Goal: Information Seeking & Learning: Learn about a topic

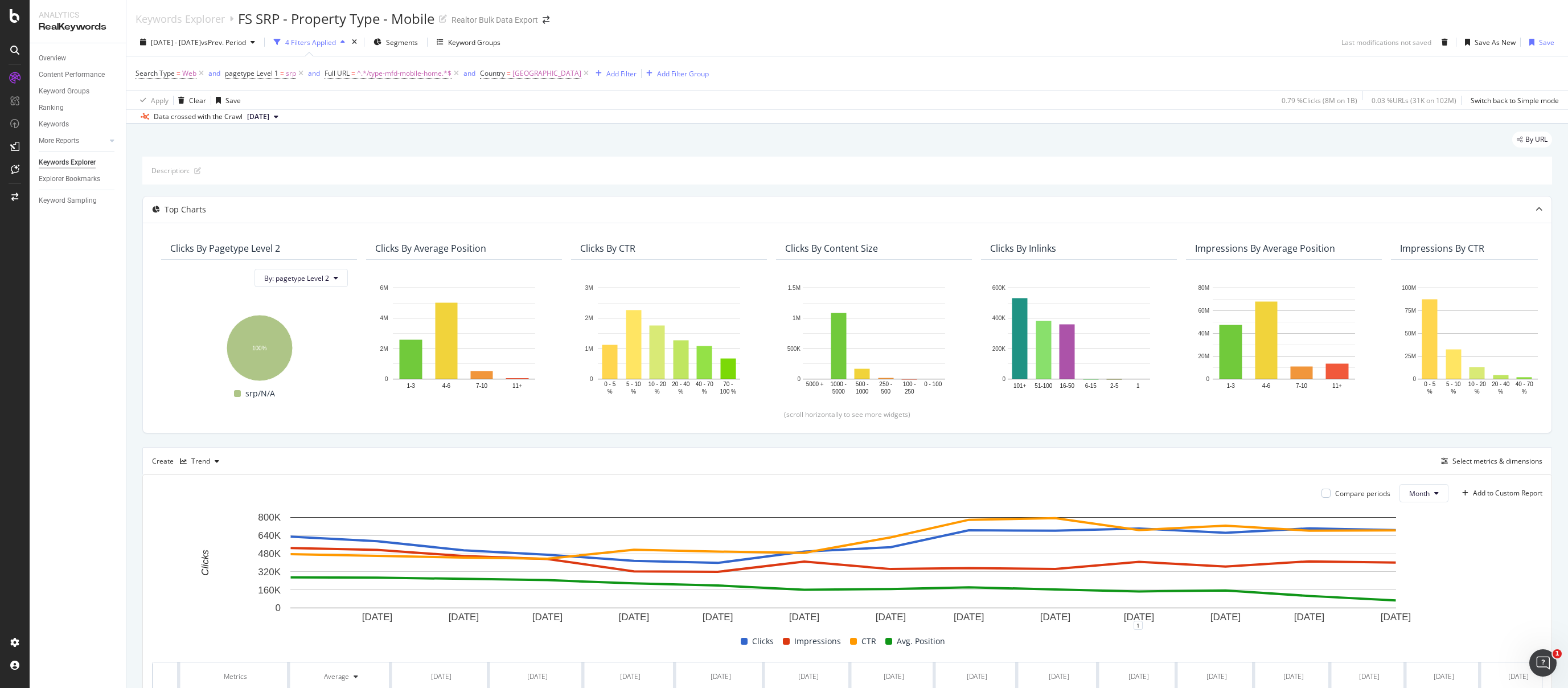
scroll to position [0, 22]
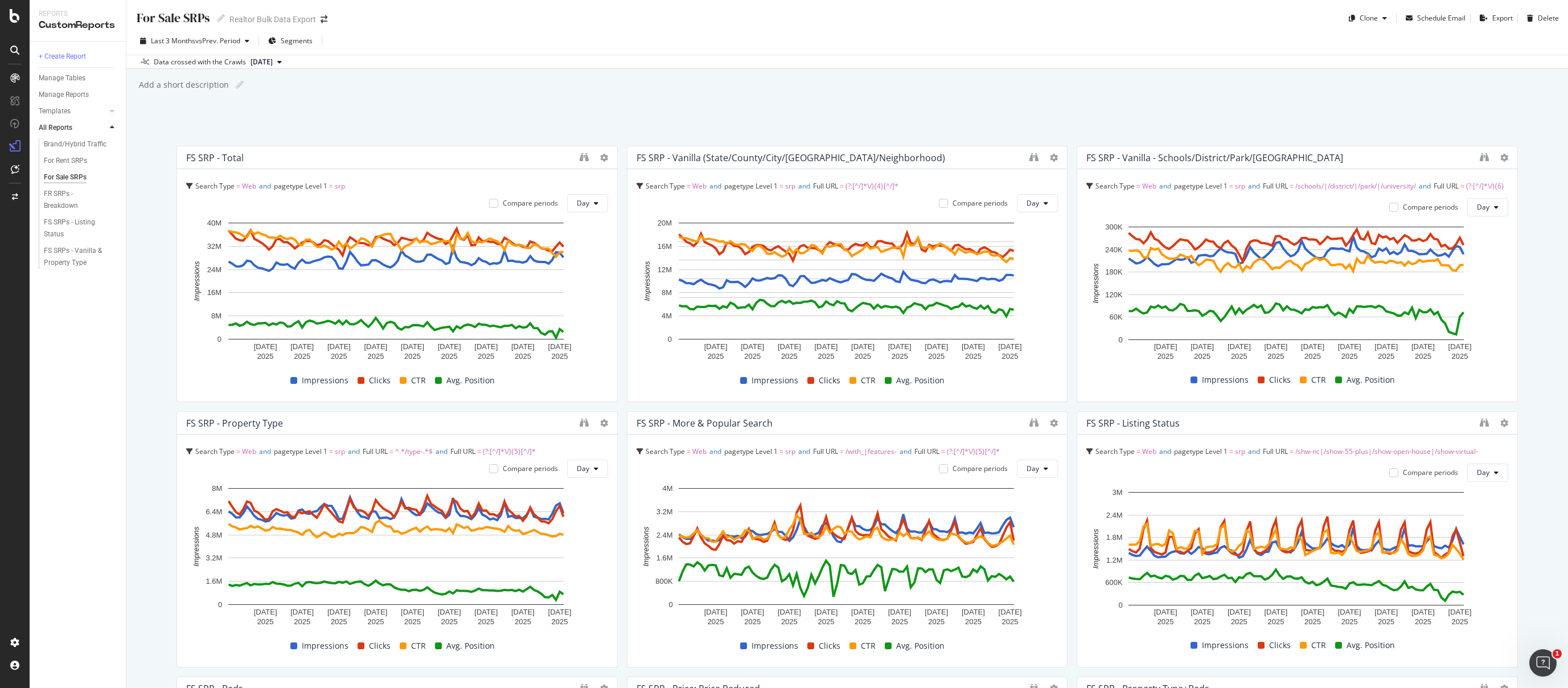
click at [62, 174] on div "For Sale SRPs" at bounding box center [65, 178] width 43 height 12
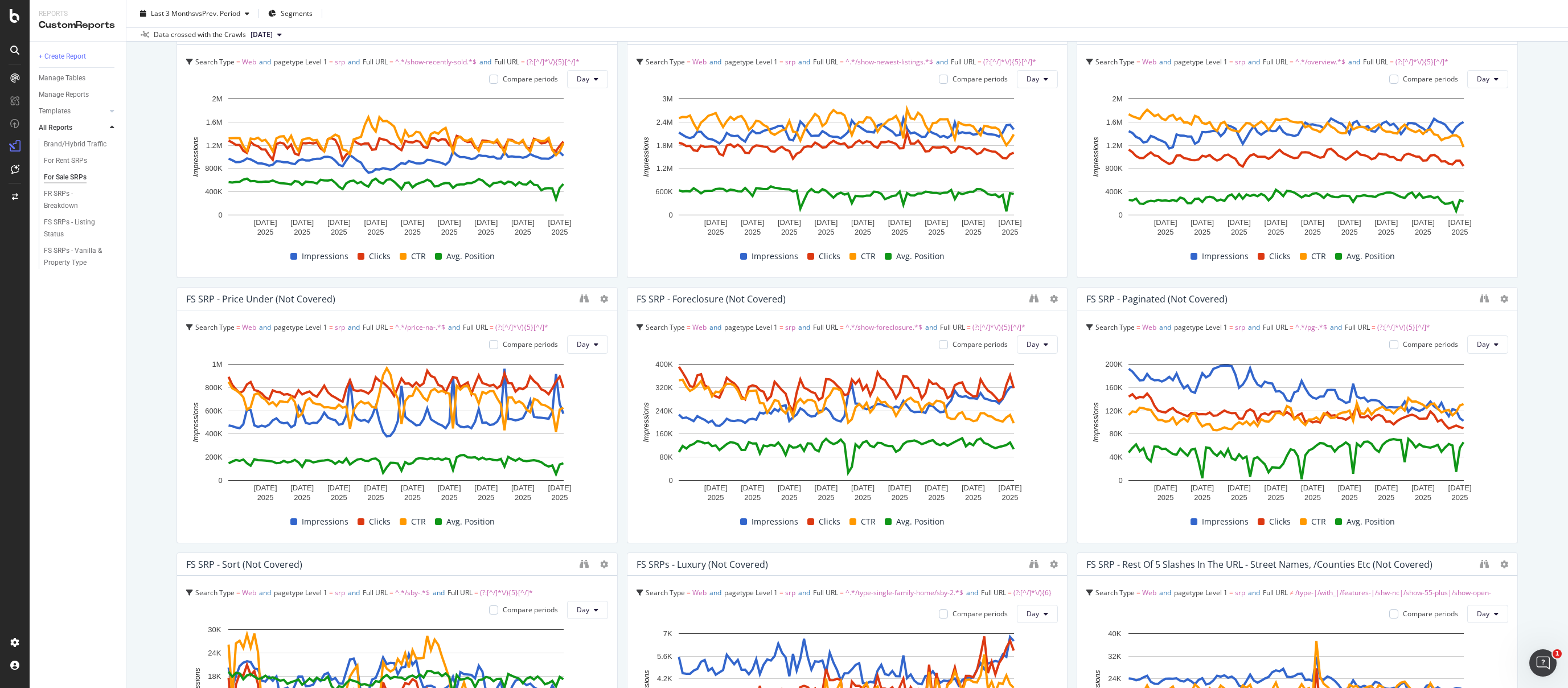
scroll to position [923, 0]
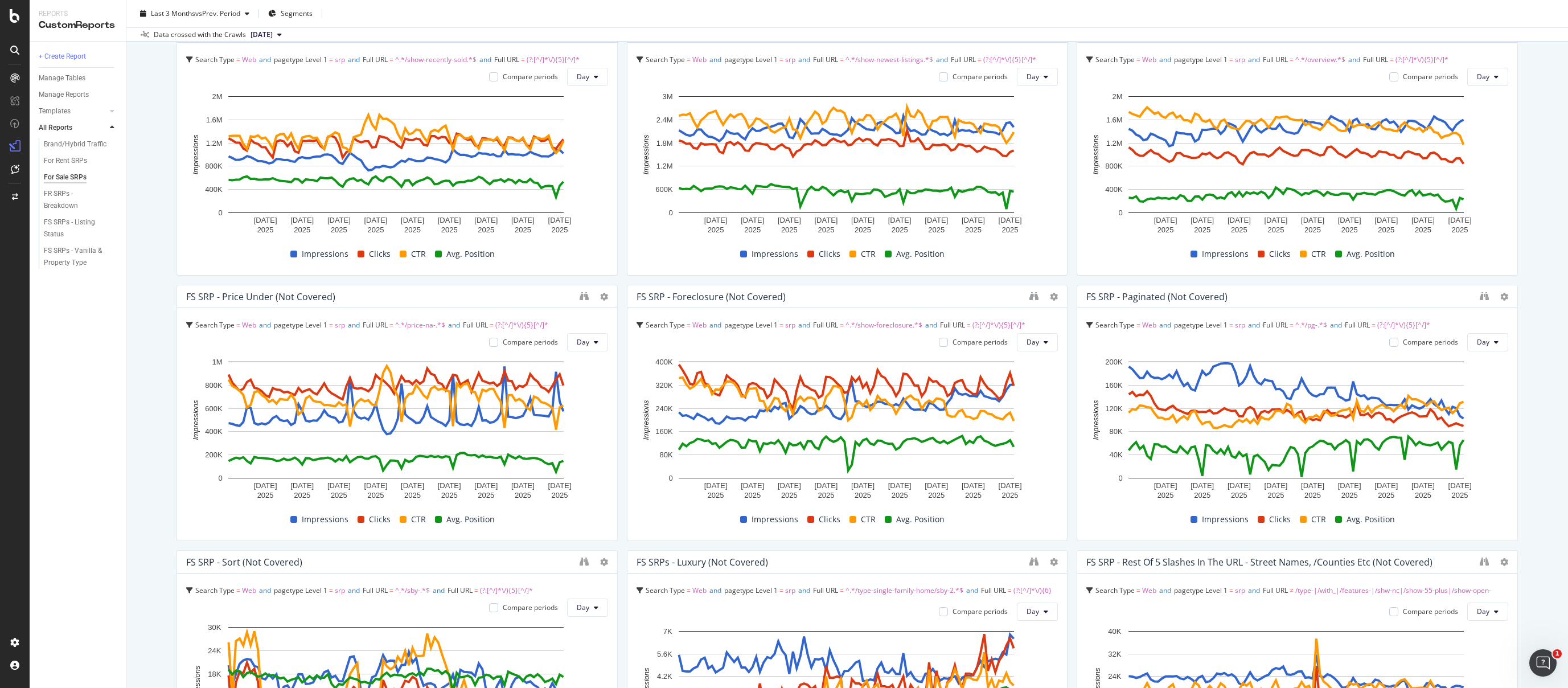
click at [1529, 339] on div "For Sale SRPs For Sale SRPs Realtor Bulk Data Export Clone Schedule Email Expor…" at bounding box center [846, 344] width 1441 height 688
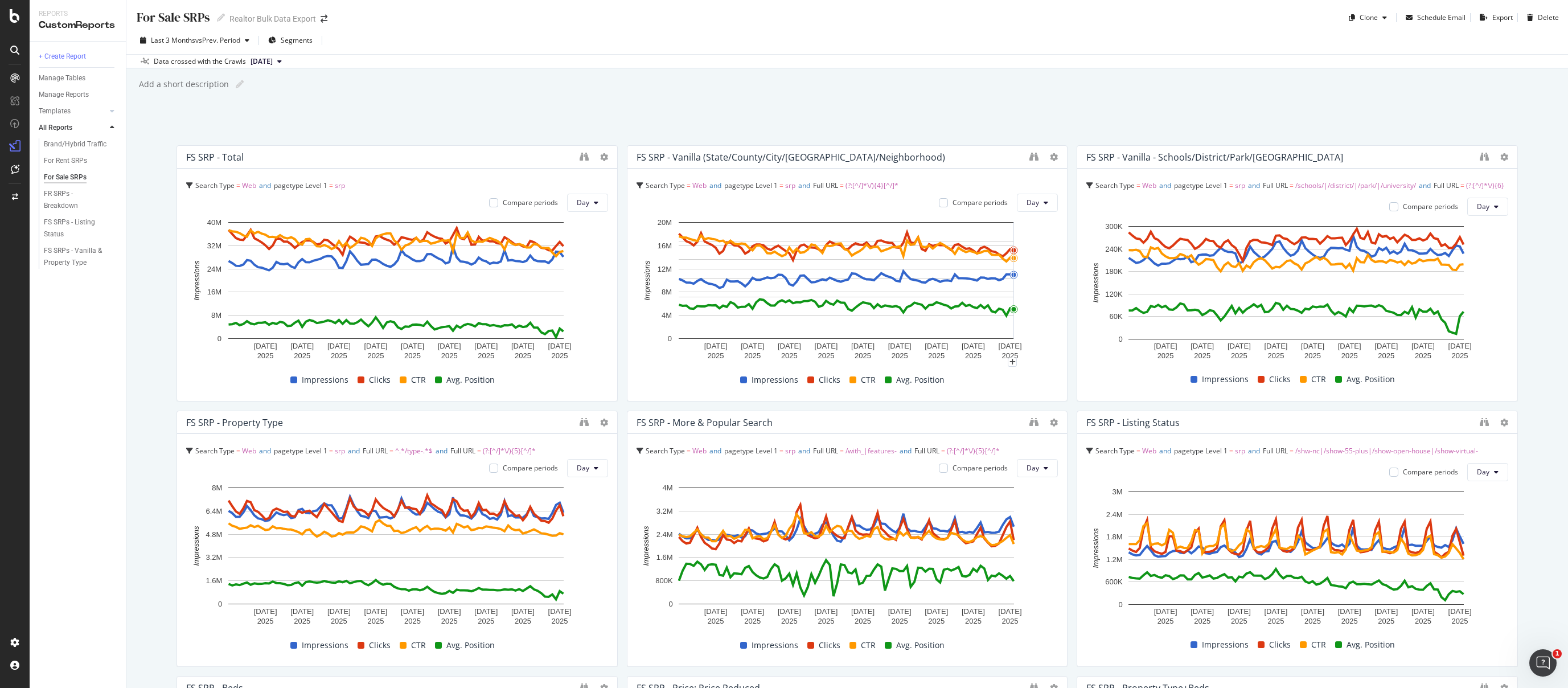
scroll to position [0, 0]
click at [1015, 87] on div "Add a short description Add a short description" at bounding box center [852, 84] width 1430 height 17
click at [1004, 94] on div "For Sale SRPs For Sale SRPs Realtor Bulk Data Export Clone Schedule Email Expor…" at bounding box center [846, 344] width 1441 height 688
click at [1004, 79] on div "Add a short description Add a short description" at bounding box center [852, 84] width 1430 height 17
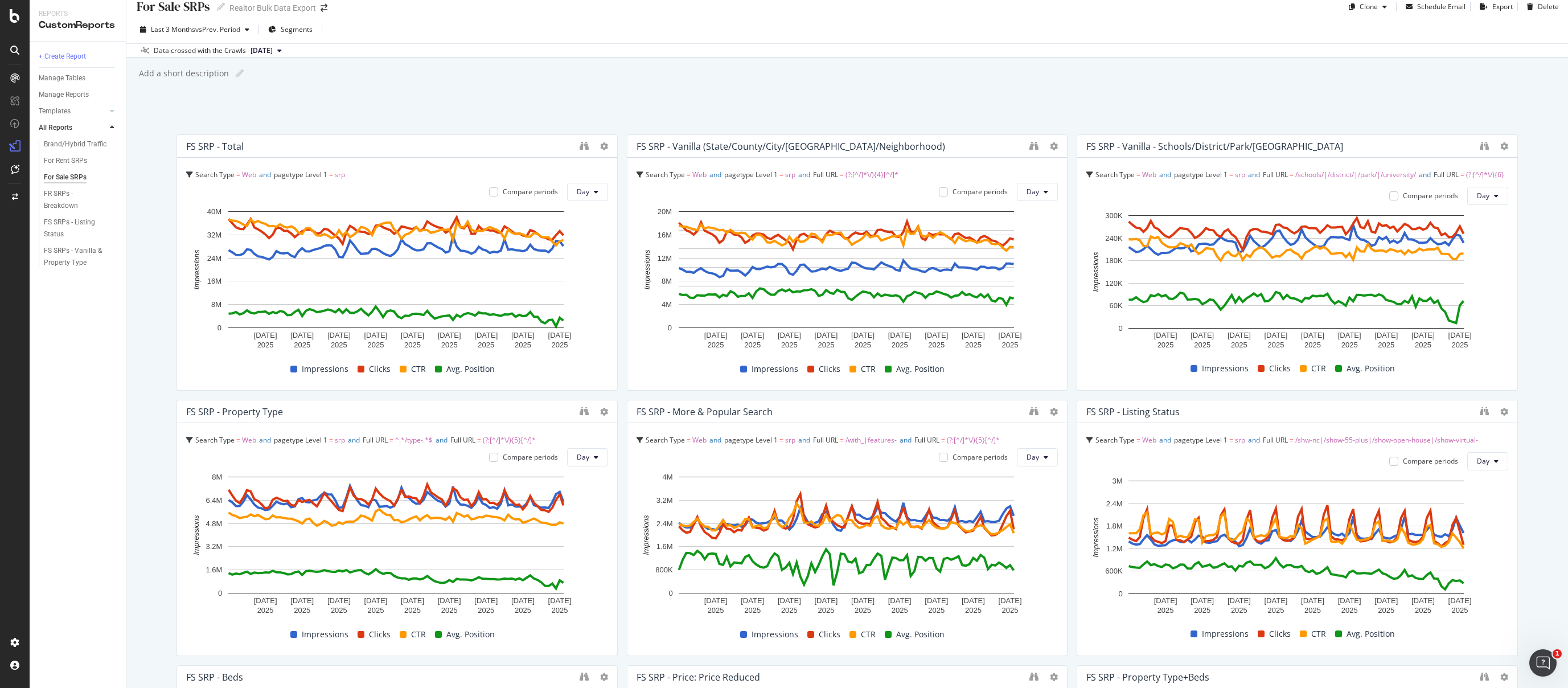
scroll to position [12, 0]
click at [1018, 95] on div "For Sale SRPs For Sale SRPs Realtor Bulk Data Export Clone Schedule Email Expor…" at bounding box center [846, 344] width 1441 height 688
click at [949, 87] on div "For Sale SRPs For Sale SRPs Realtor Bulk Data Export Clone Schedule Email Expor…" at bounding box center [846, 344] width 1441 height 688
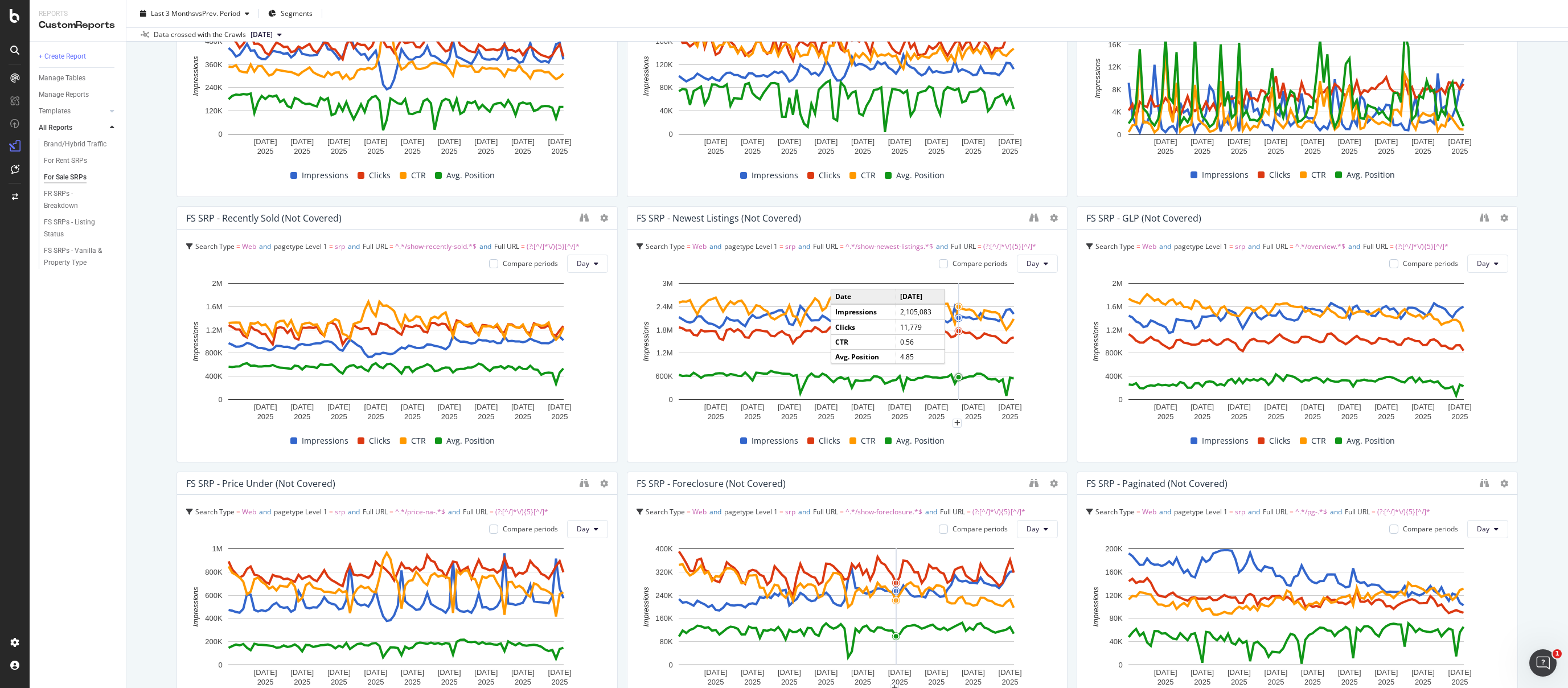
scroll to position [0, 0]
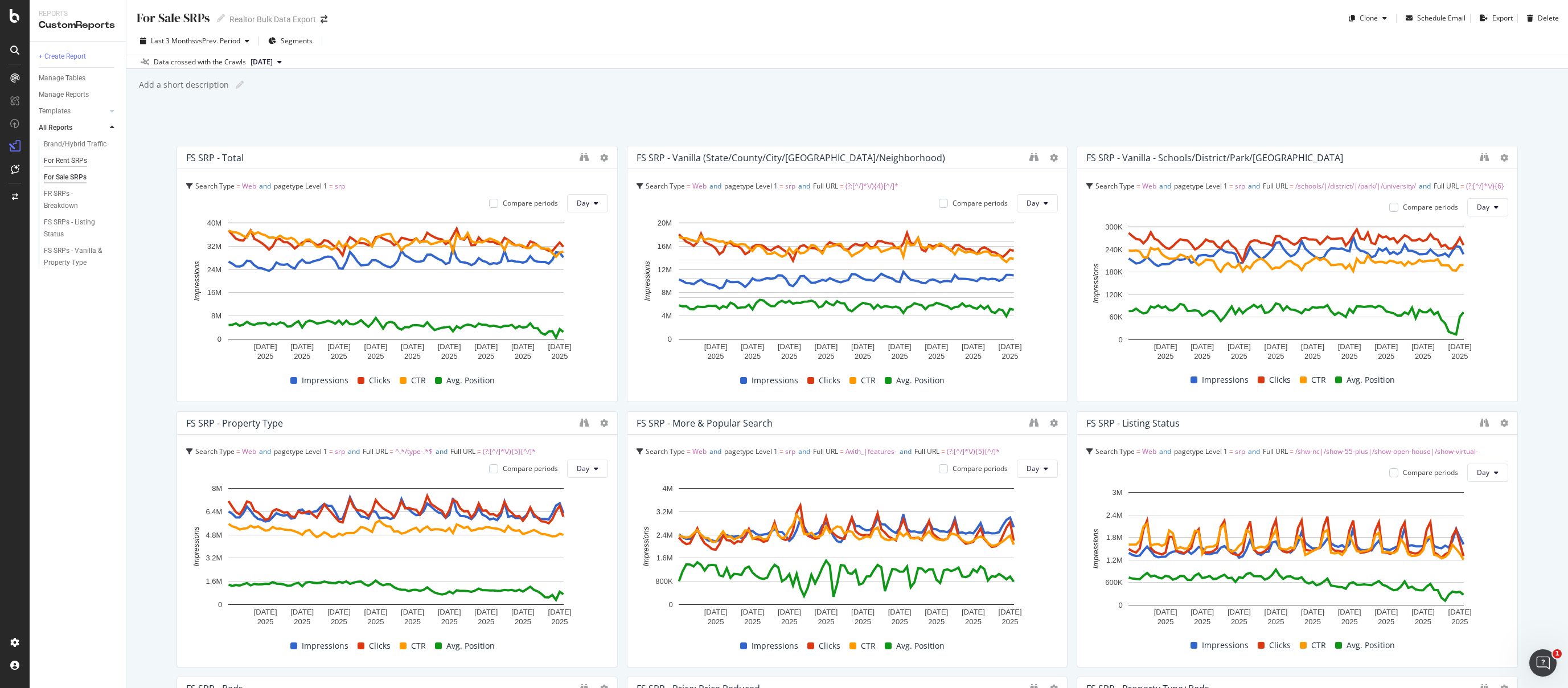
click at [75, 161] on div "For Rent SRPs" at bounding box center [66, 161] width 43 height 12
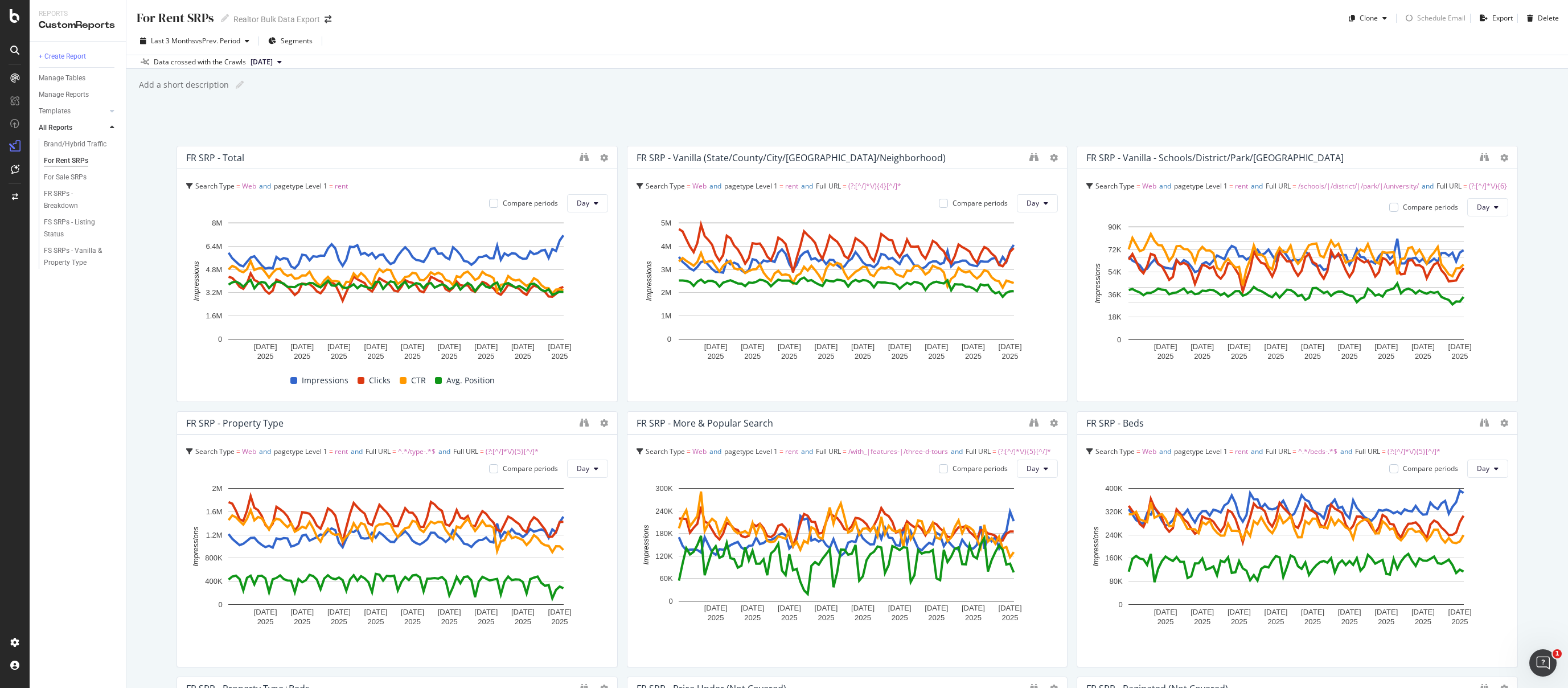
click at [604, 90] on div "Add a short description Add a short description" at bounding box center [852, 84] width 1430 height 17
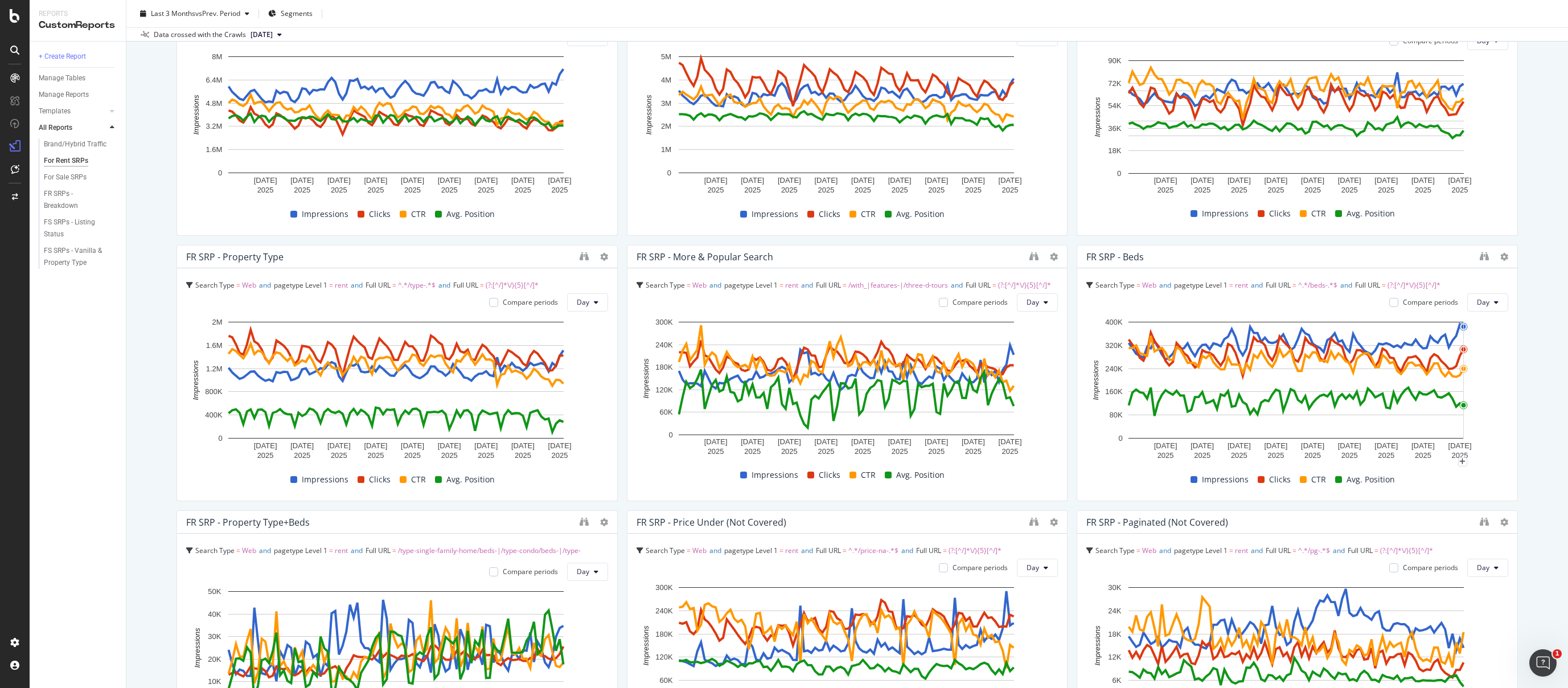
scroll to position [255, 0]
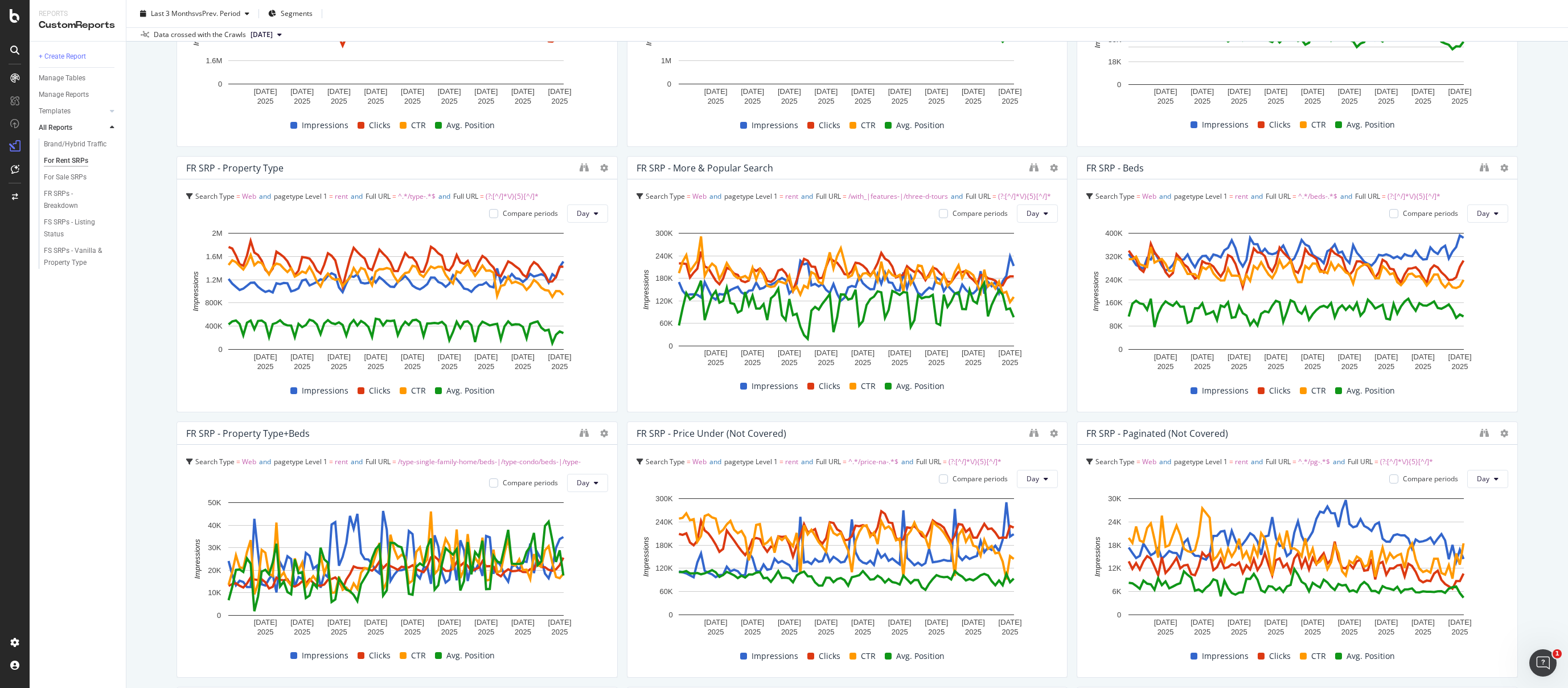
drag, startPoint x: 1516, startPoint y: 420, endPoint x: 1524, endPoint y: 412, distance: 11.3
click at [1518, 419] on div "For Rent SRPs For Rent SRPs Realtor Bulk Data Export Clone Schedule Email Expor…" at bounding box center [846, 344] width 1441 height 688
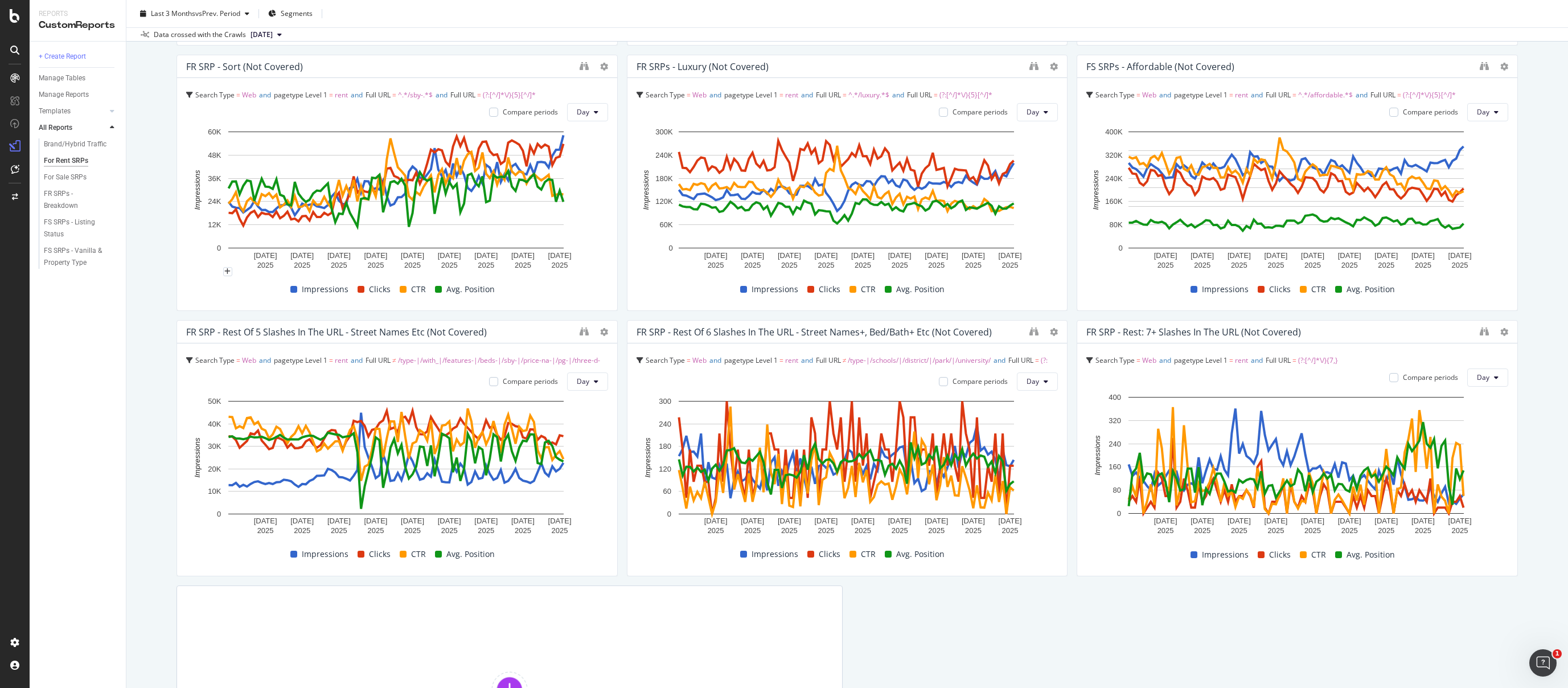
scroll to position [775, 0]
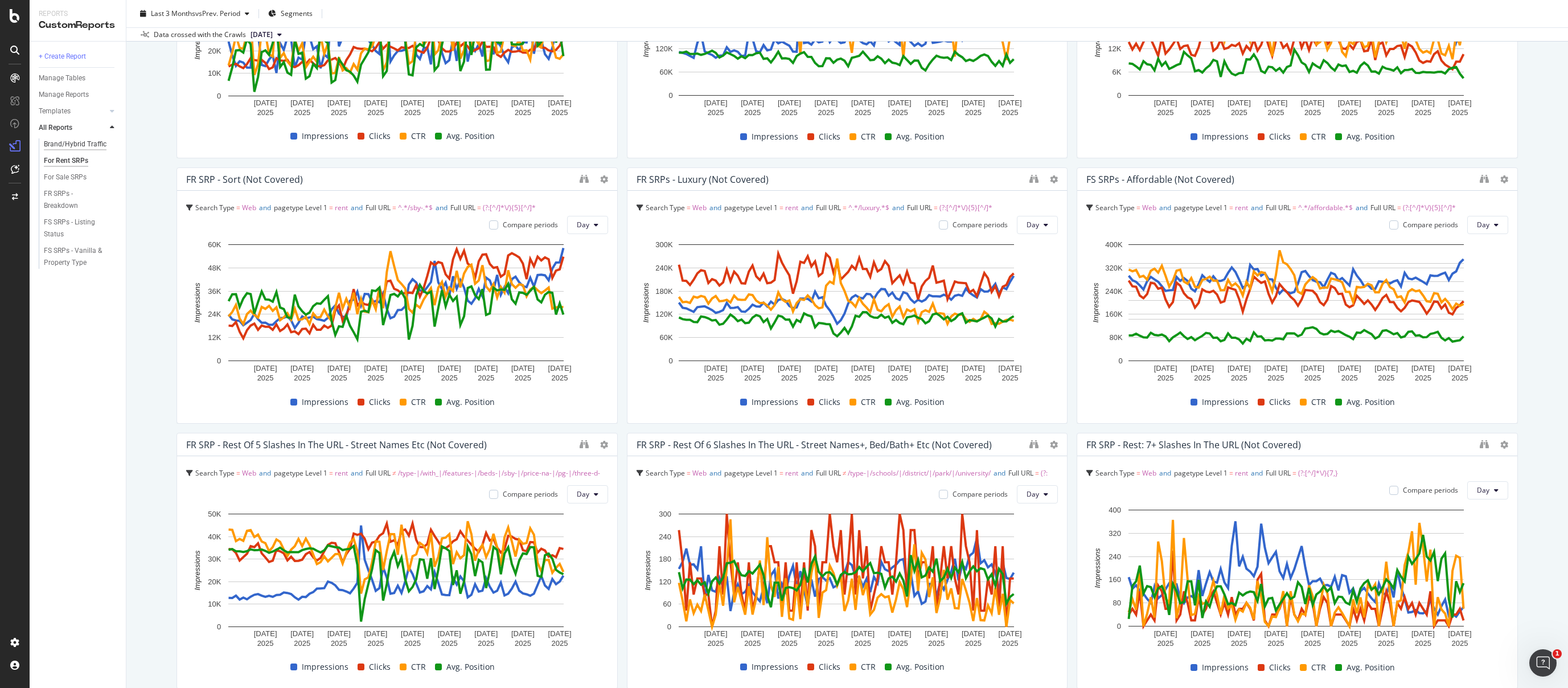
click at [66, 141] on div "Brand/Hybrid Traffic" at bounding box center [75, 145] width 62 height 12
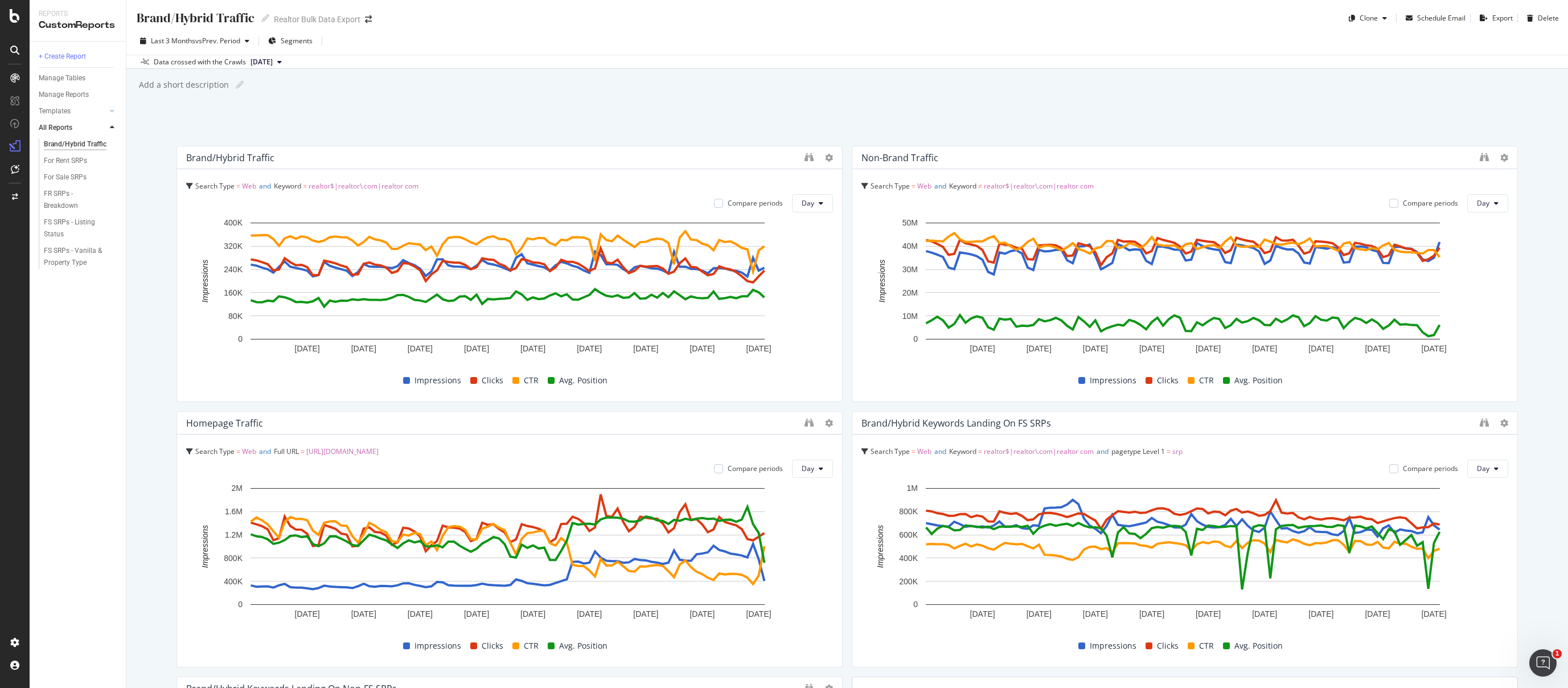
scroll to position [2, 0]
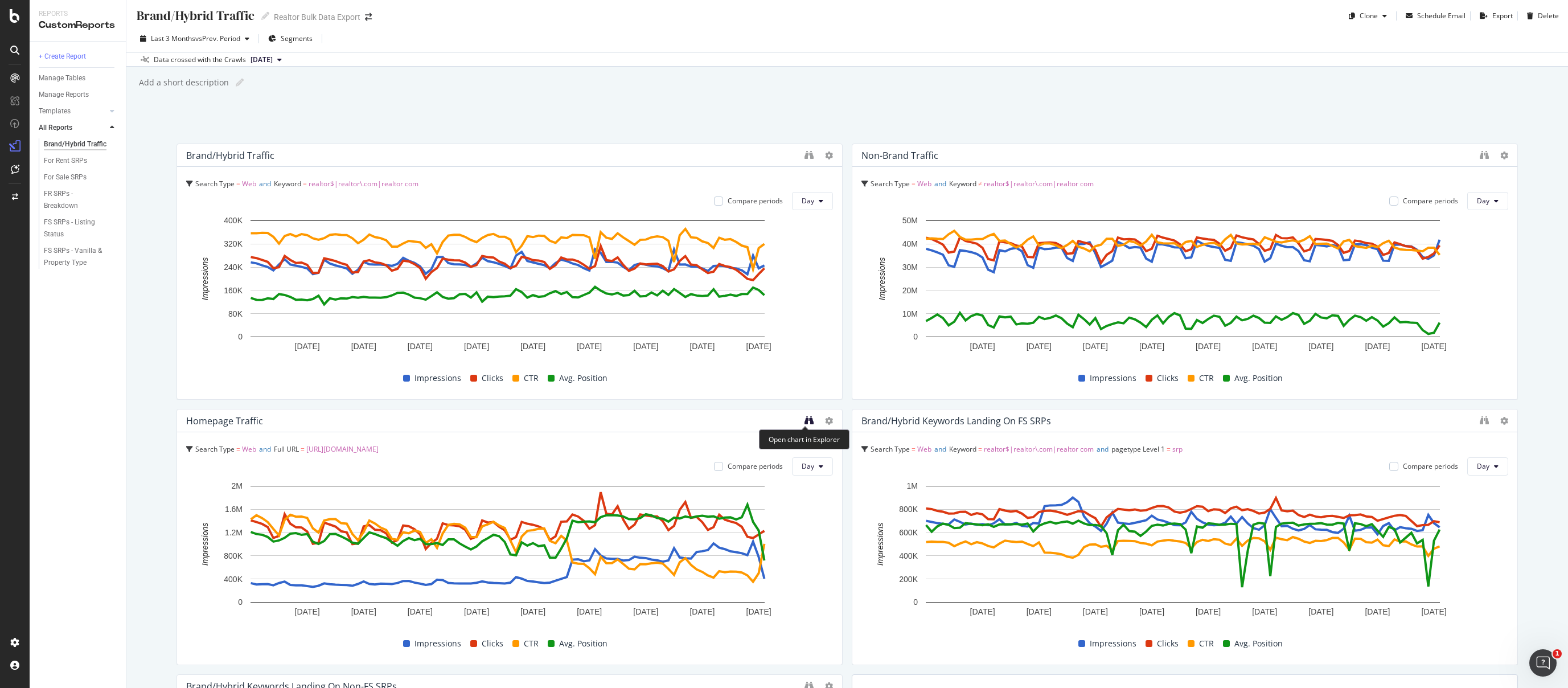
click at [804, 422] on icon "binoculars" at bounding box center [808, 420] width 9 height 9
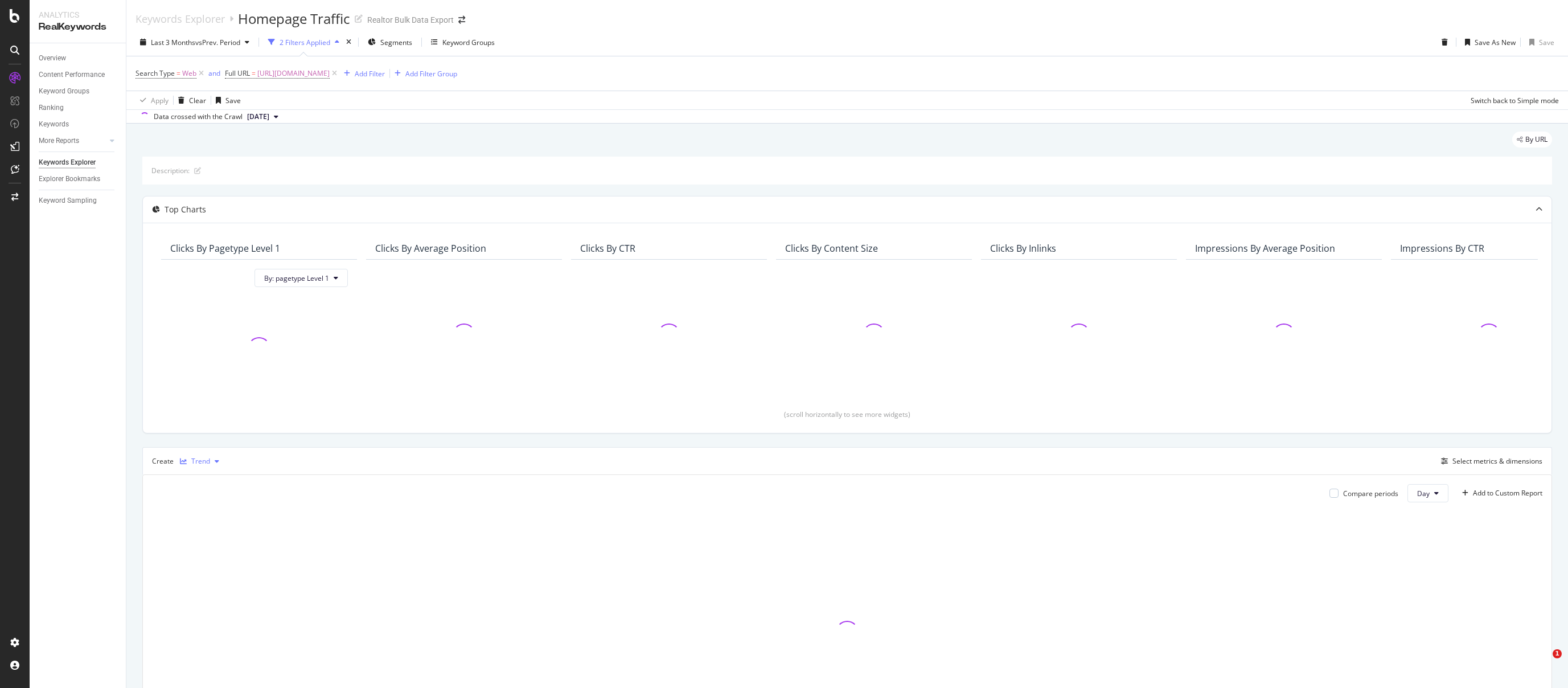
click at [207, 458] on div "Trend" at bounding box center [201, 461] width 19 height 7
click at [211, 480] on div "Table" at bounding box center [212, 480] width 18 height 9
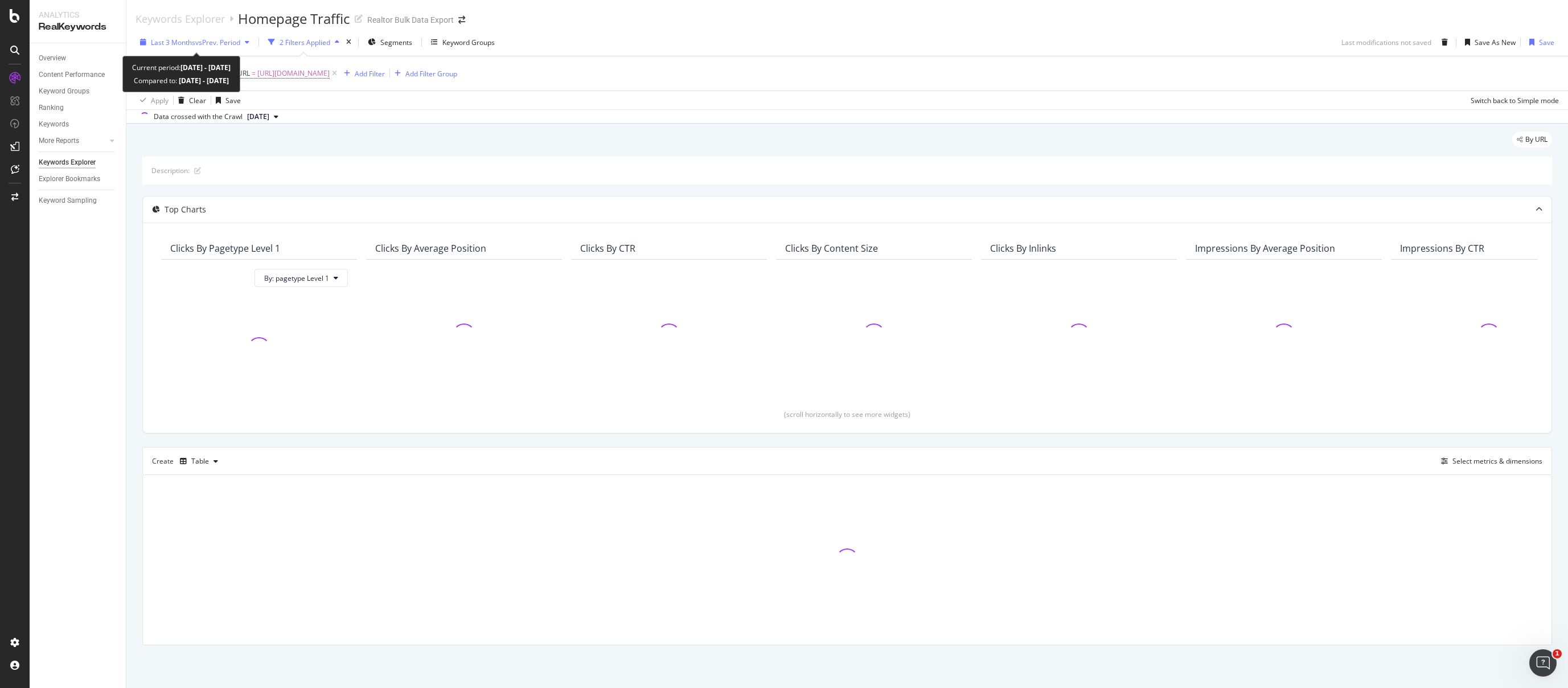
click at [211, 43] on span "vs Prev. Period" at bounding box center [218, 42] width 45 height 9
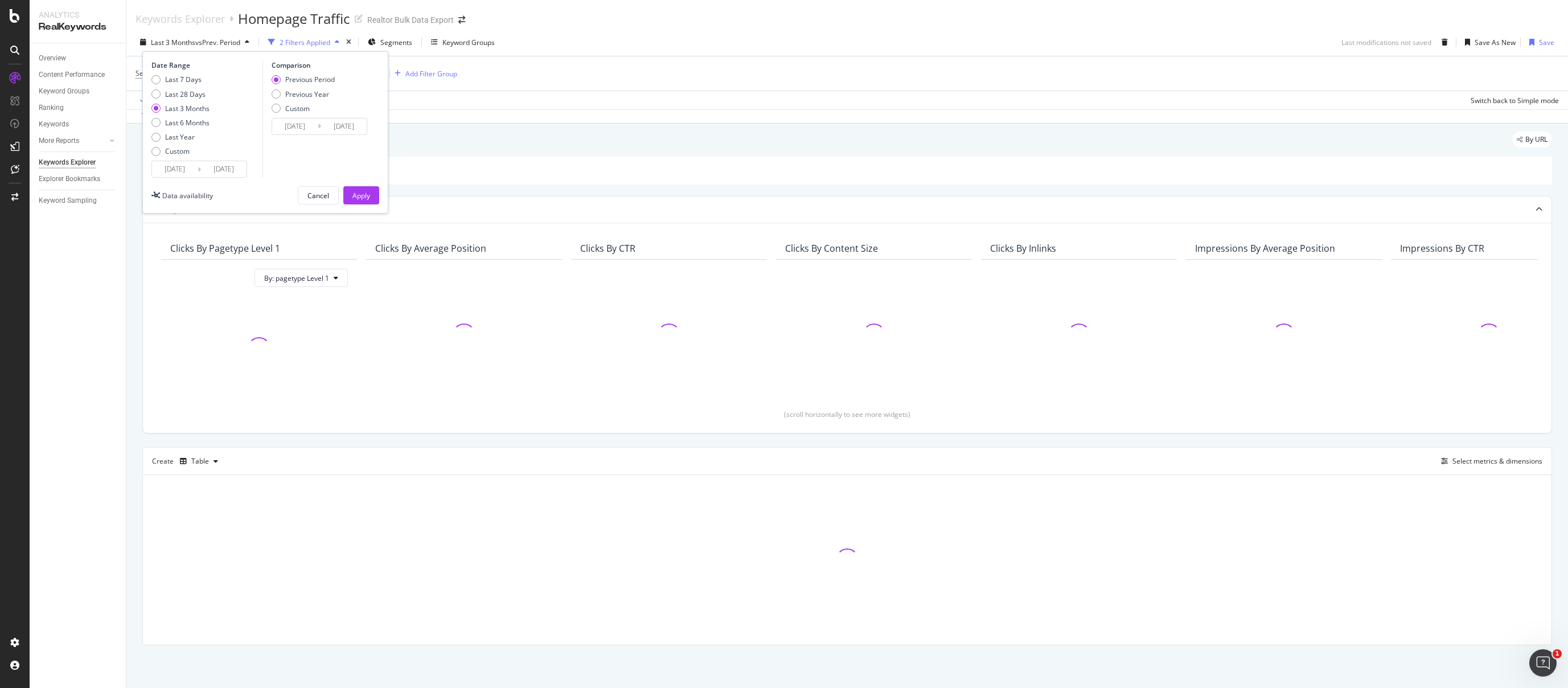
click at [185, 166] on input "2025/06/03" at bounding box center [174, 170] width 45 height 16
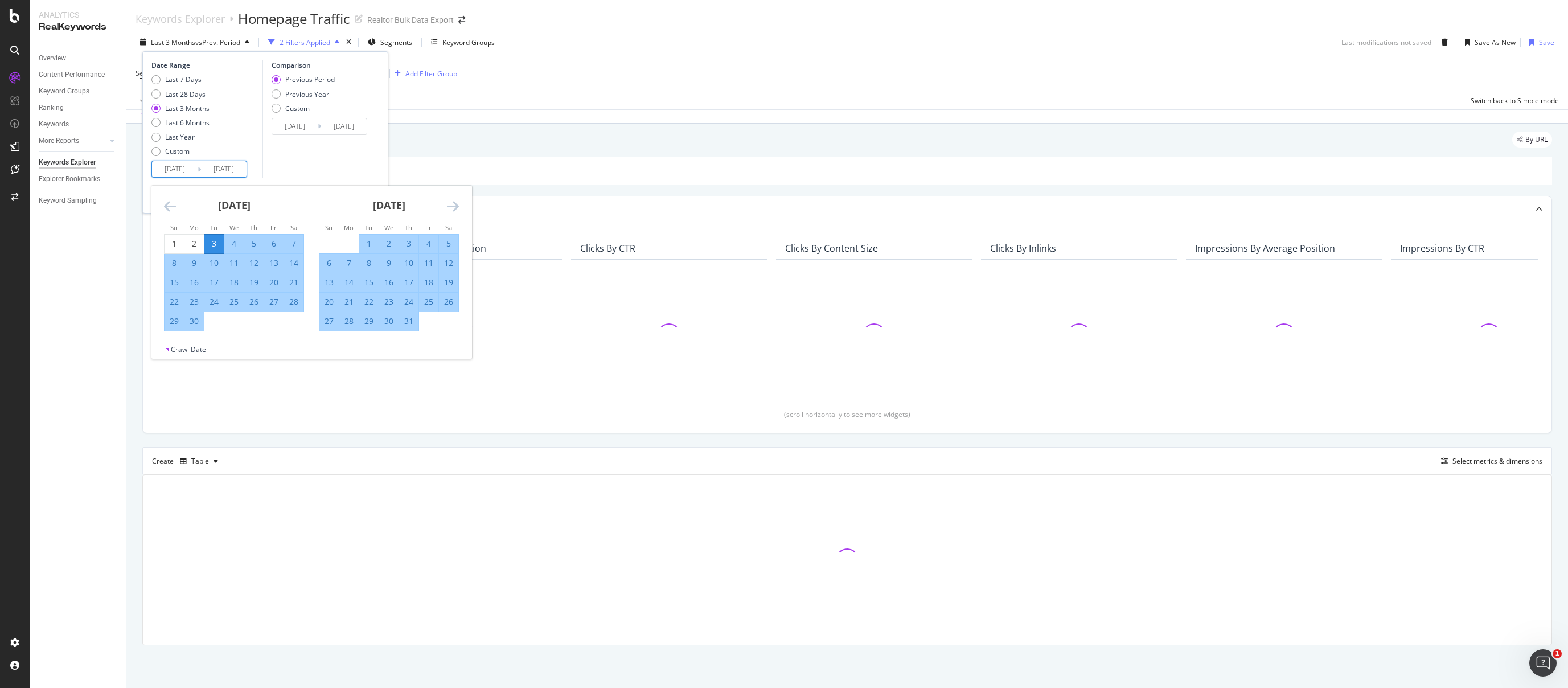
click at [450, 208] on icon "Move forward to switch to the next month." at bounding box center [453, 206] width 12 height 14
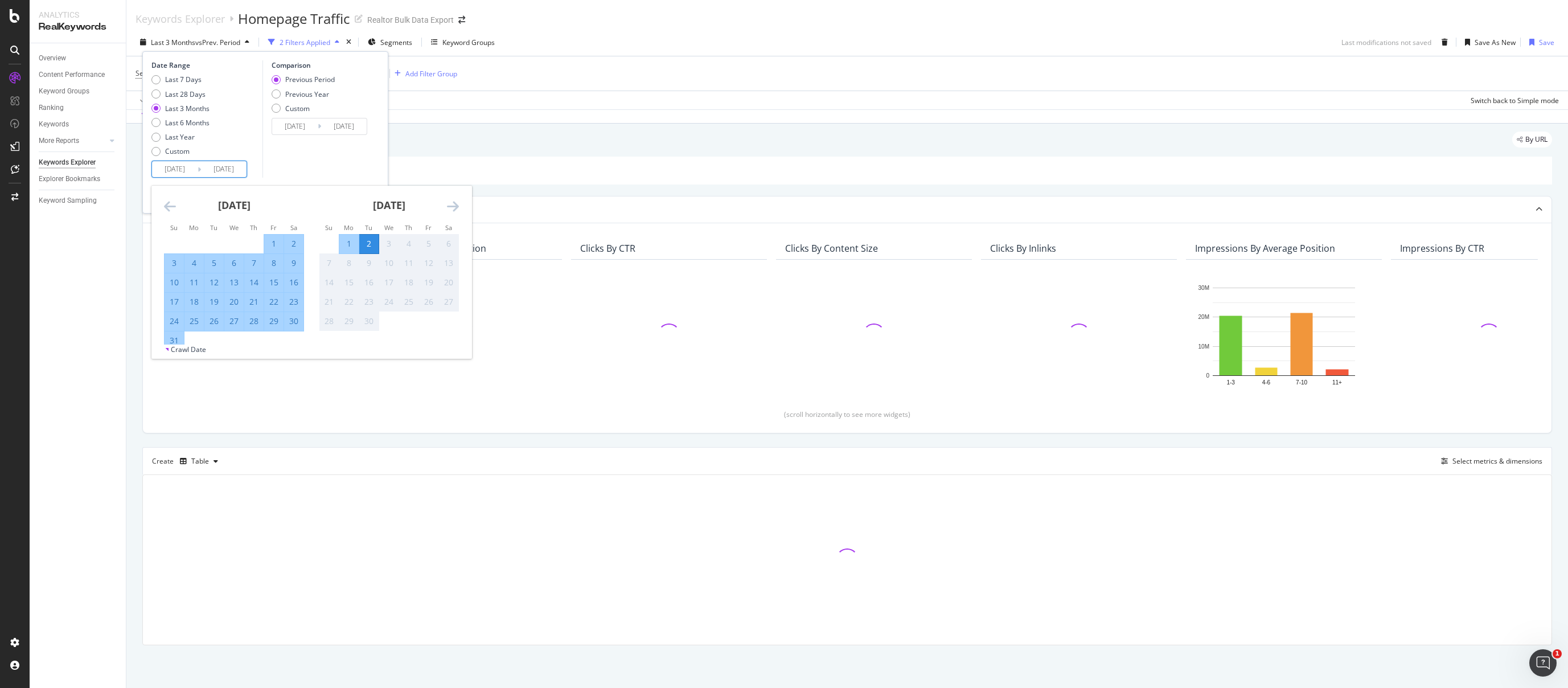
click at [450, 208] on icon "Move forward to switch to the next month." at bounding box center [453, 206] width 12 height 14
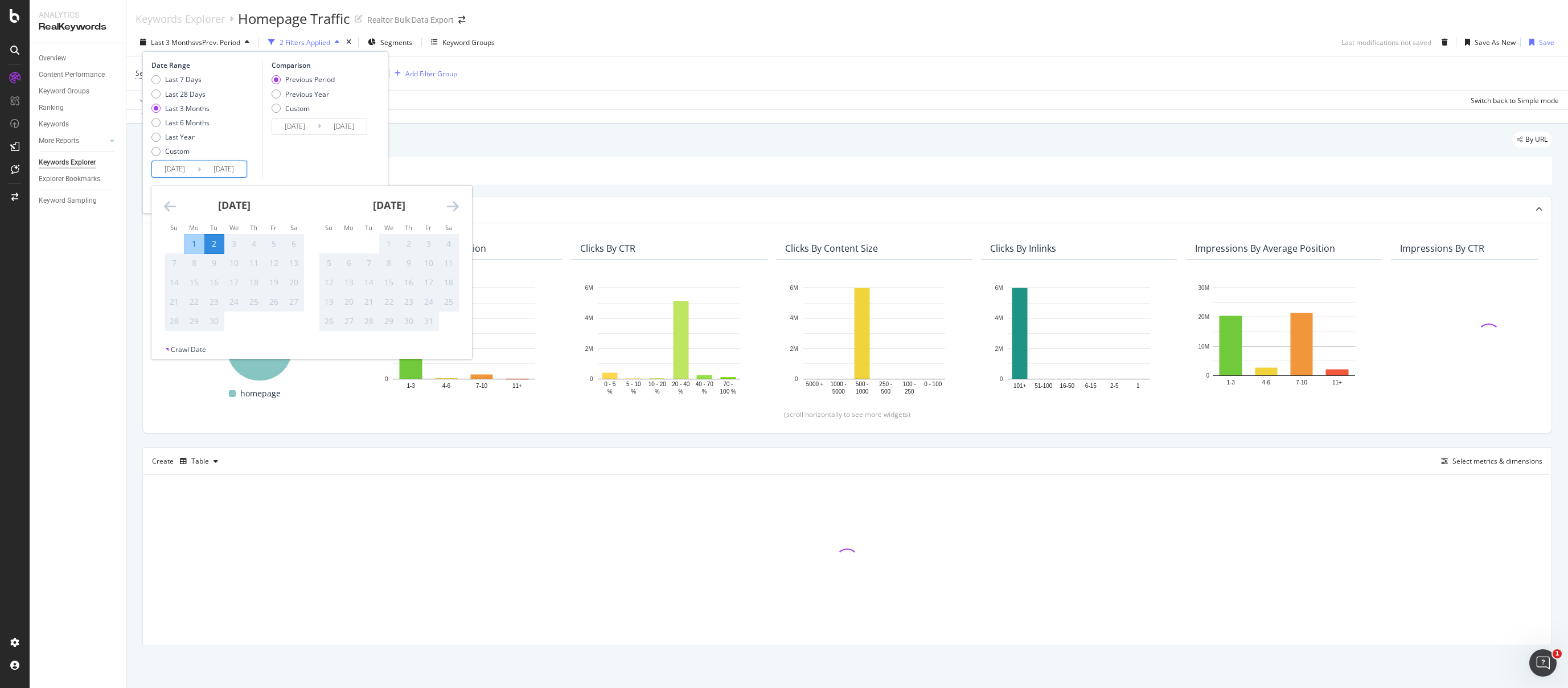
click at [195, 246] on div "1" at bounding box center [194, 244] width 20 height 12
type input "2025/09/01"
type input "2025/08/30"
type input "2025/08/31"
click at [194, 246] on div "1" at bounding box center [194, 244] width 20 height 12
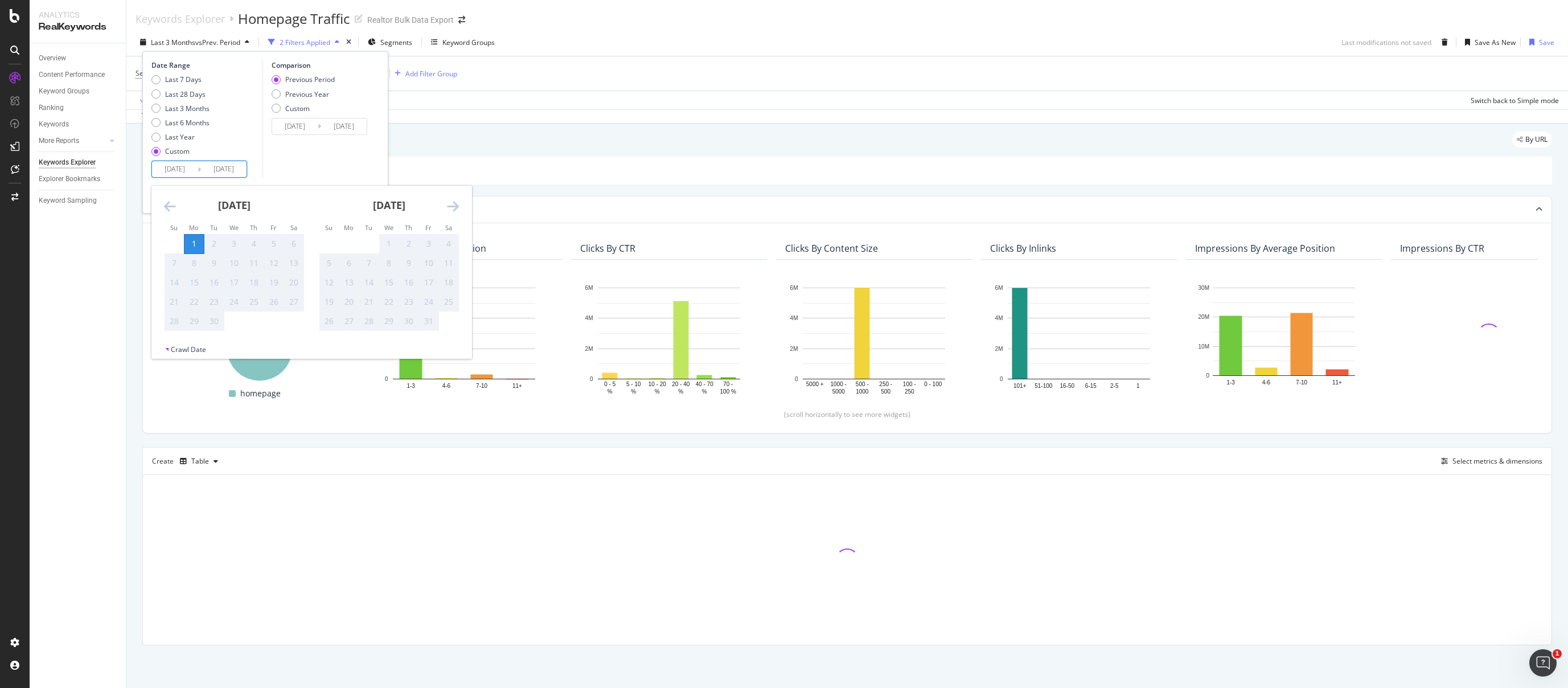
type input "2025/09/01"
type input "2025/08/31"
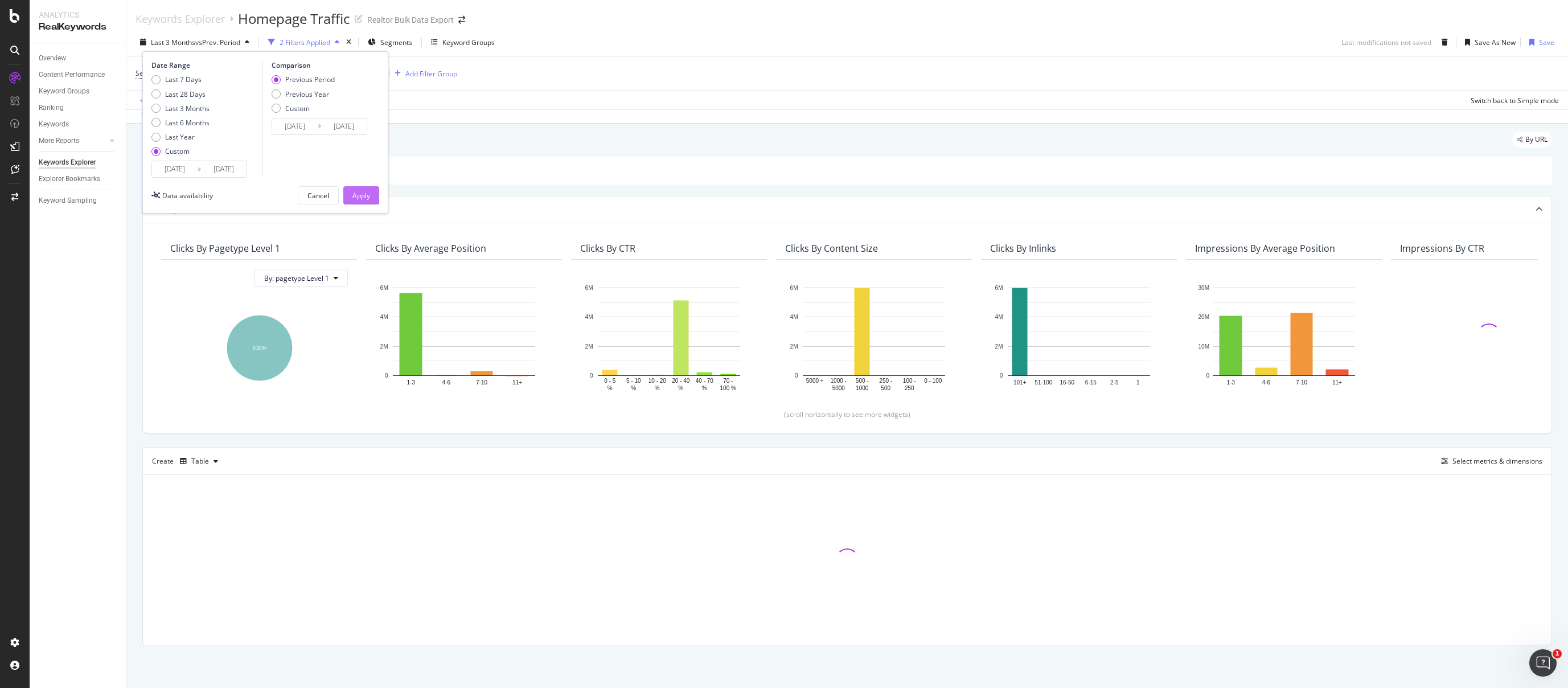
click at [353, 195] on div "Apply" at bounding box center [361, 195] width 18 height 9
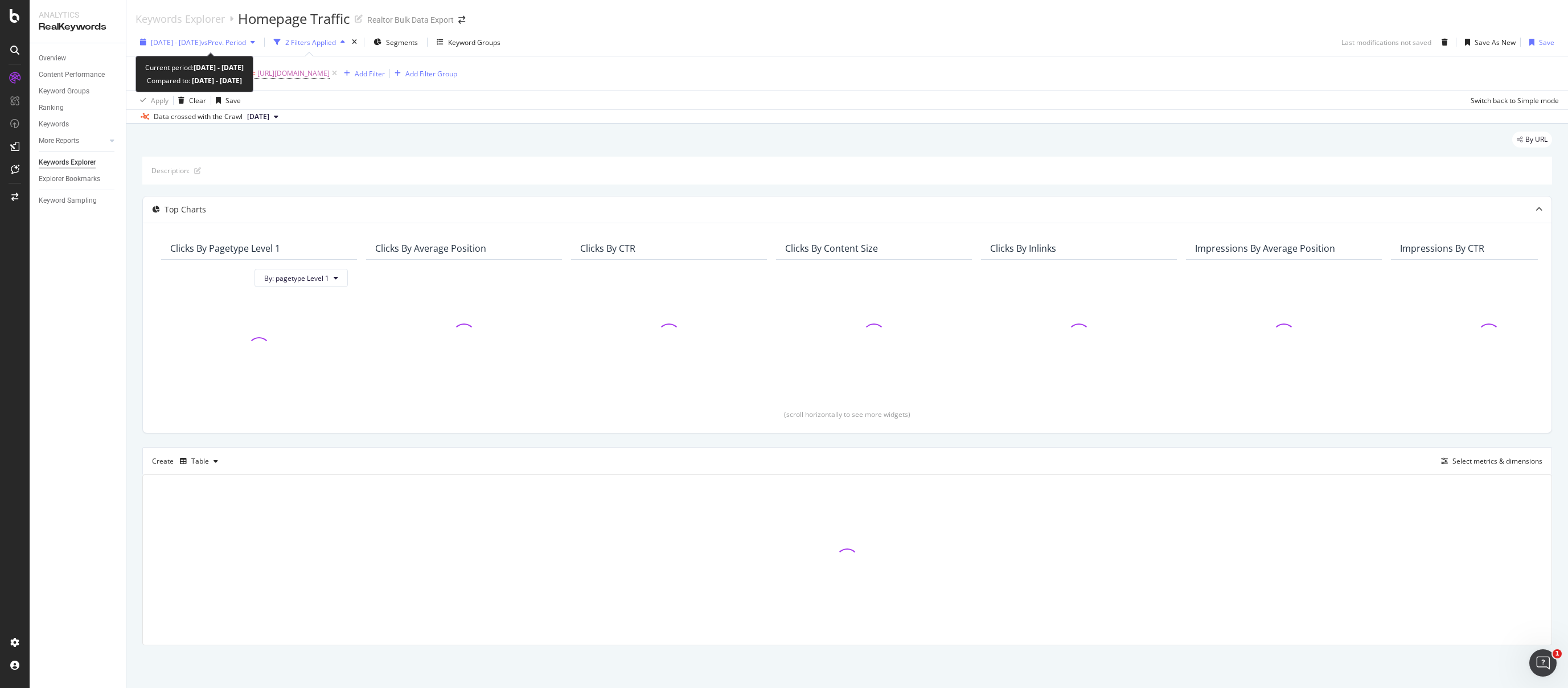
click at [201, 41] on span "2025 Sep. 1st - Sep. 1st" at bounding box center [176, 42] width 50 height 9
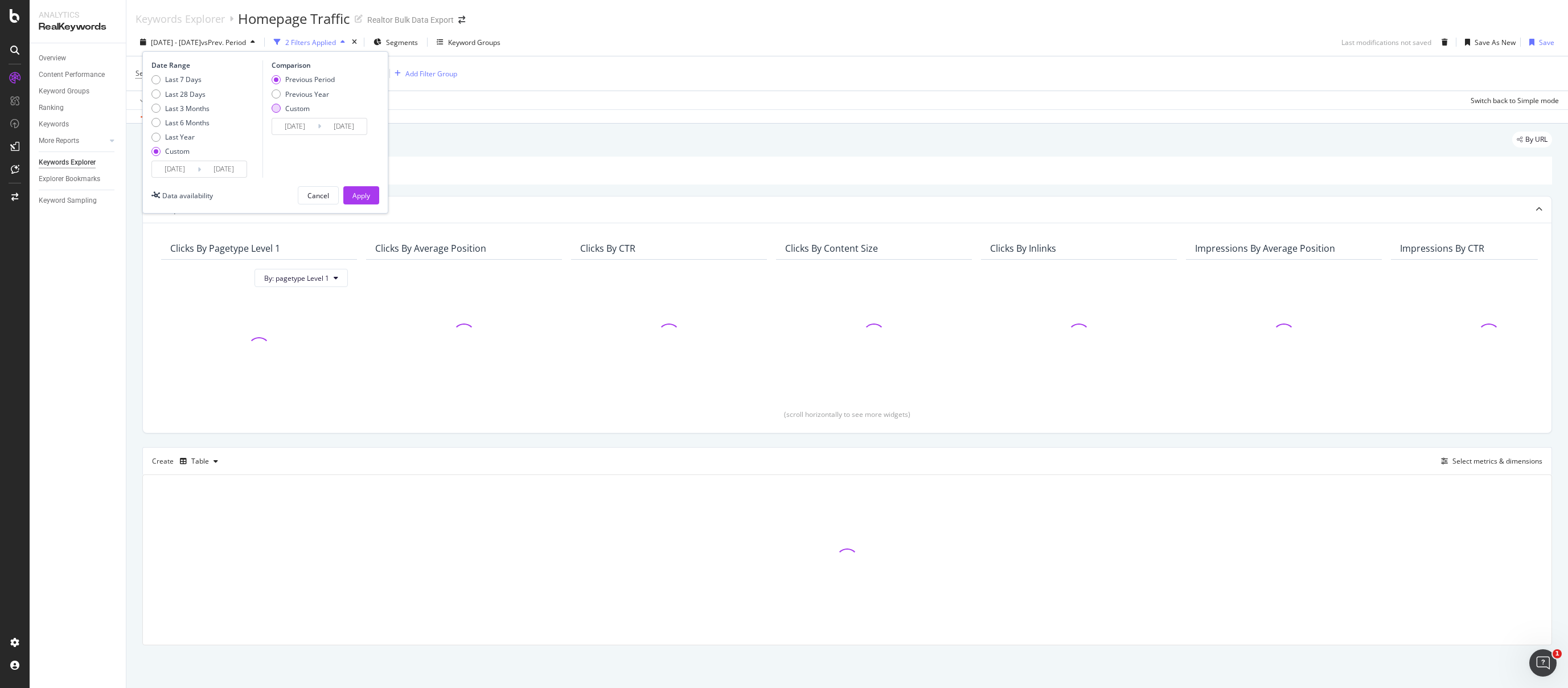
click at [277, 108] on div "Custom" at bounding box center [275, 108] width 9 height 9
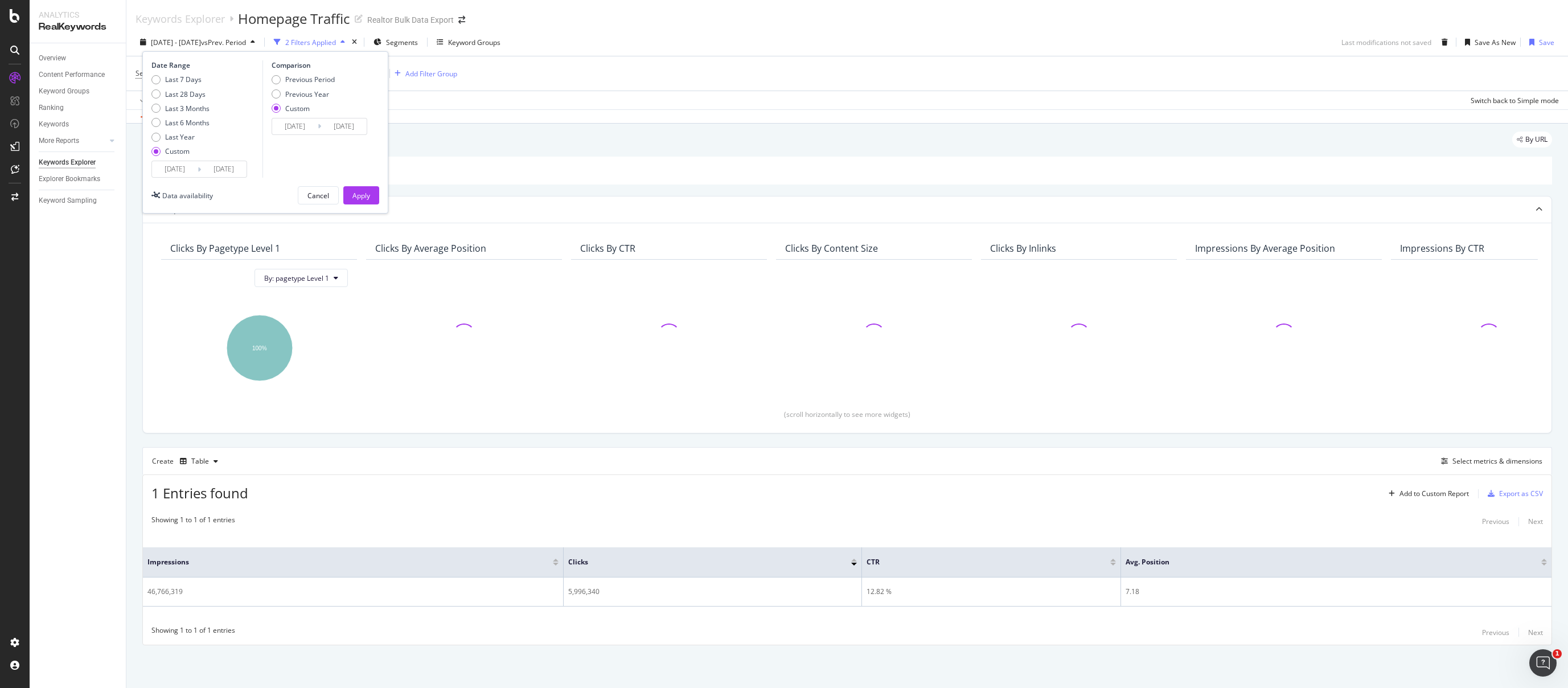
click at [291, 128] on input "2025/08/31" at bounding box center [294, 127] width 45 height 16
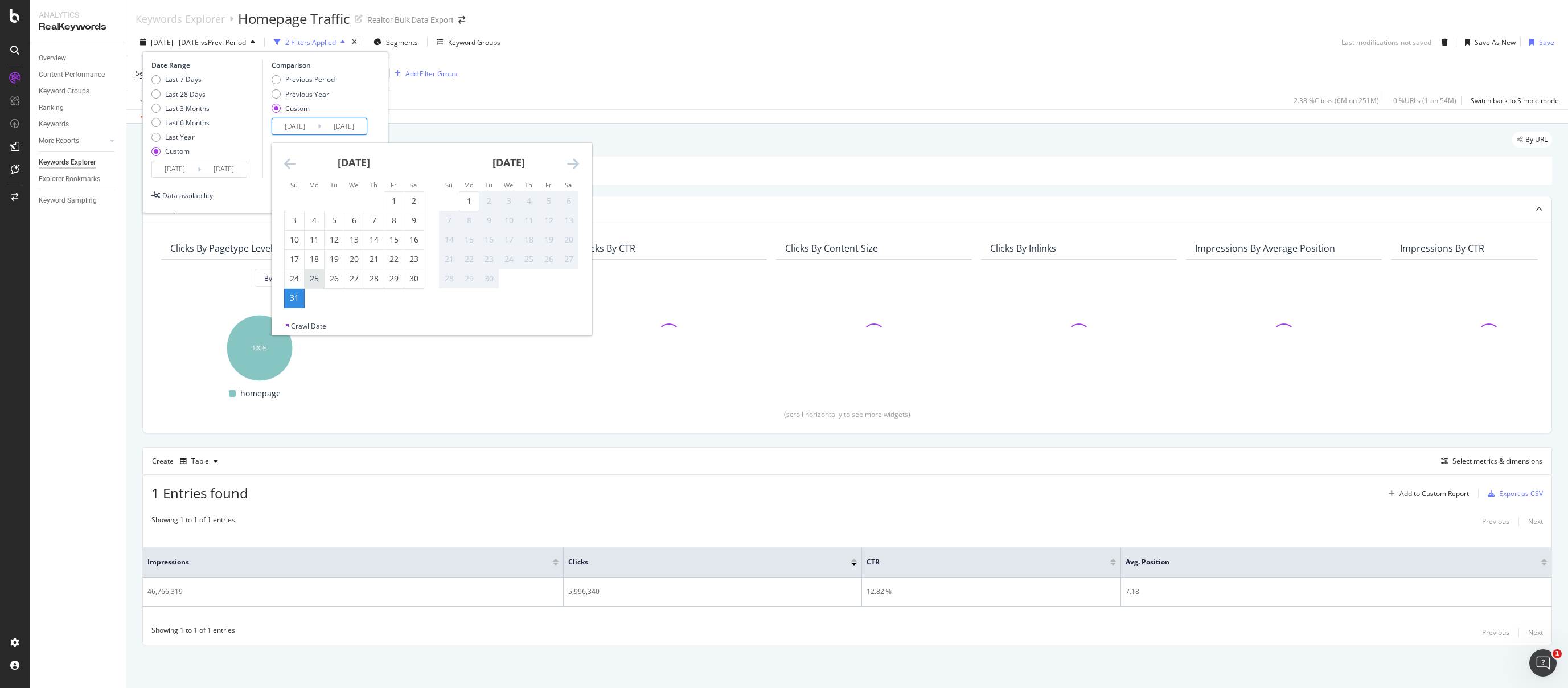
click at [313, 277] on div "25" at bounding box center [314, 278] width 20 height 12
type input "2025/08/25"
click at [313, 275] on div "25" at bounding box center [314, 278] width 20 height 12
type input "2025/08/25"
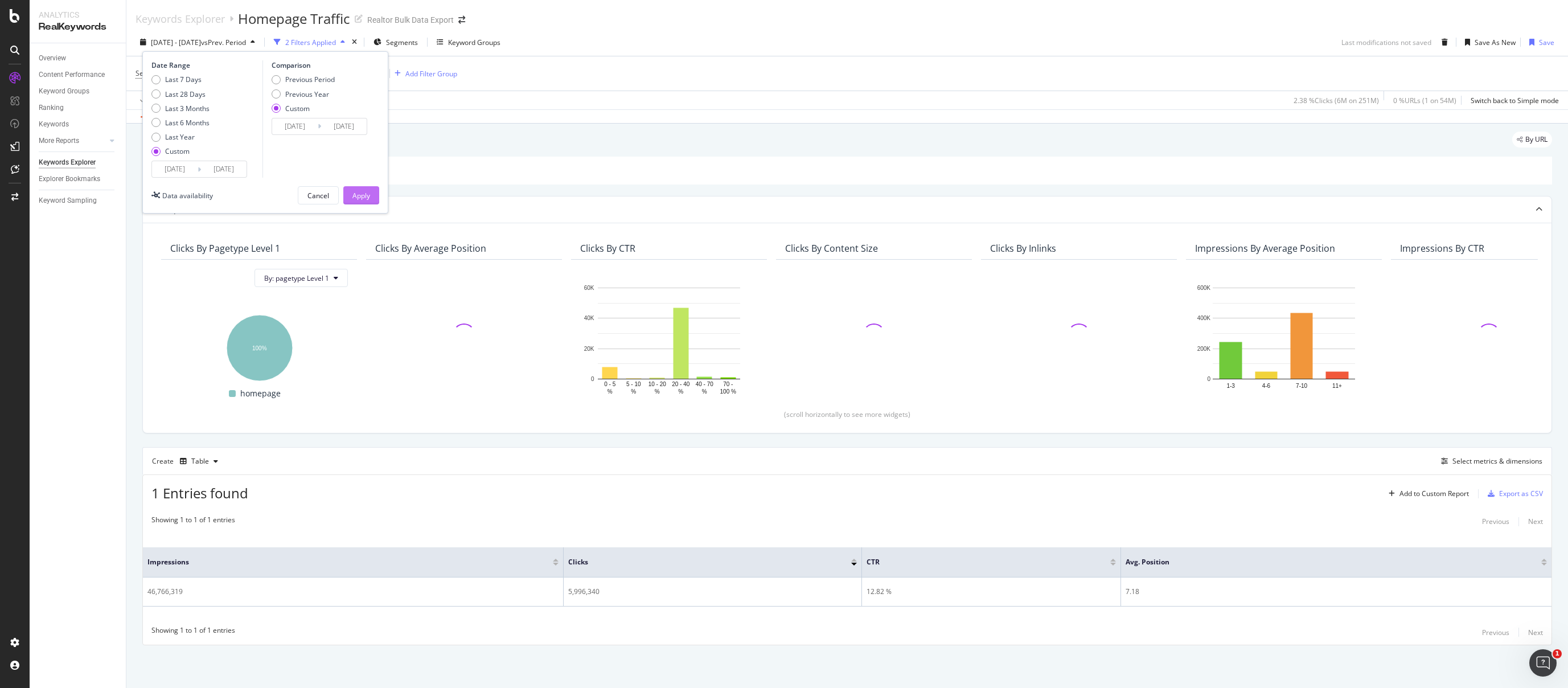
click at [355, 188] on div "Apply" at bounding box center [361, 195] width 18 height 17
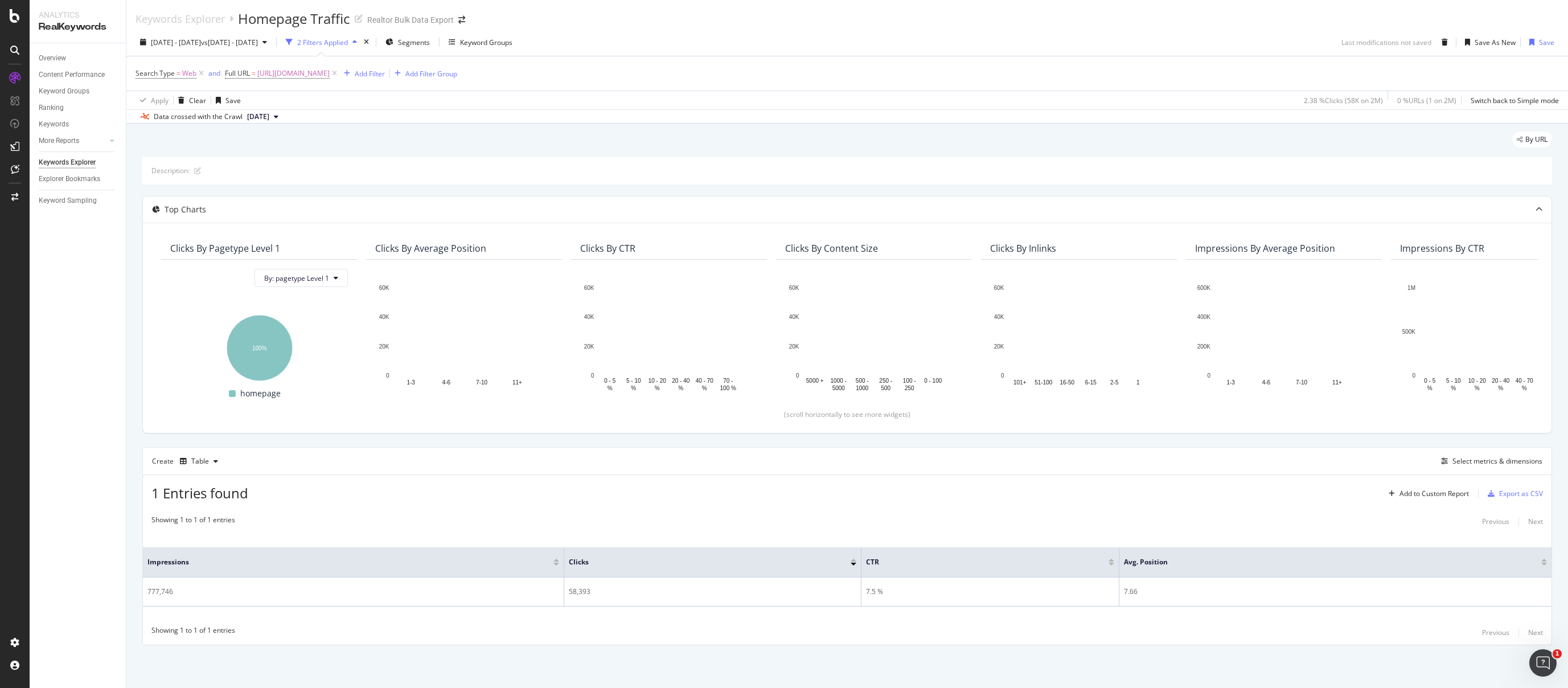
click at [1116, 32] on div "2025 Sep. 1st - Sep. 1st vs 2025 Aug. 25th - Aug. 25th 2 Filters Applied Segmen…" at bounding box center [846, 76] width 1441 height 95
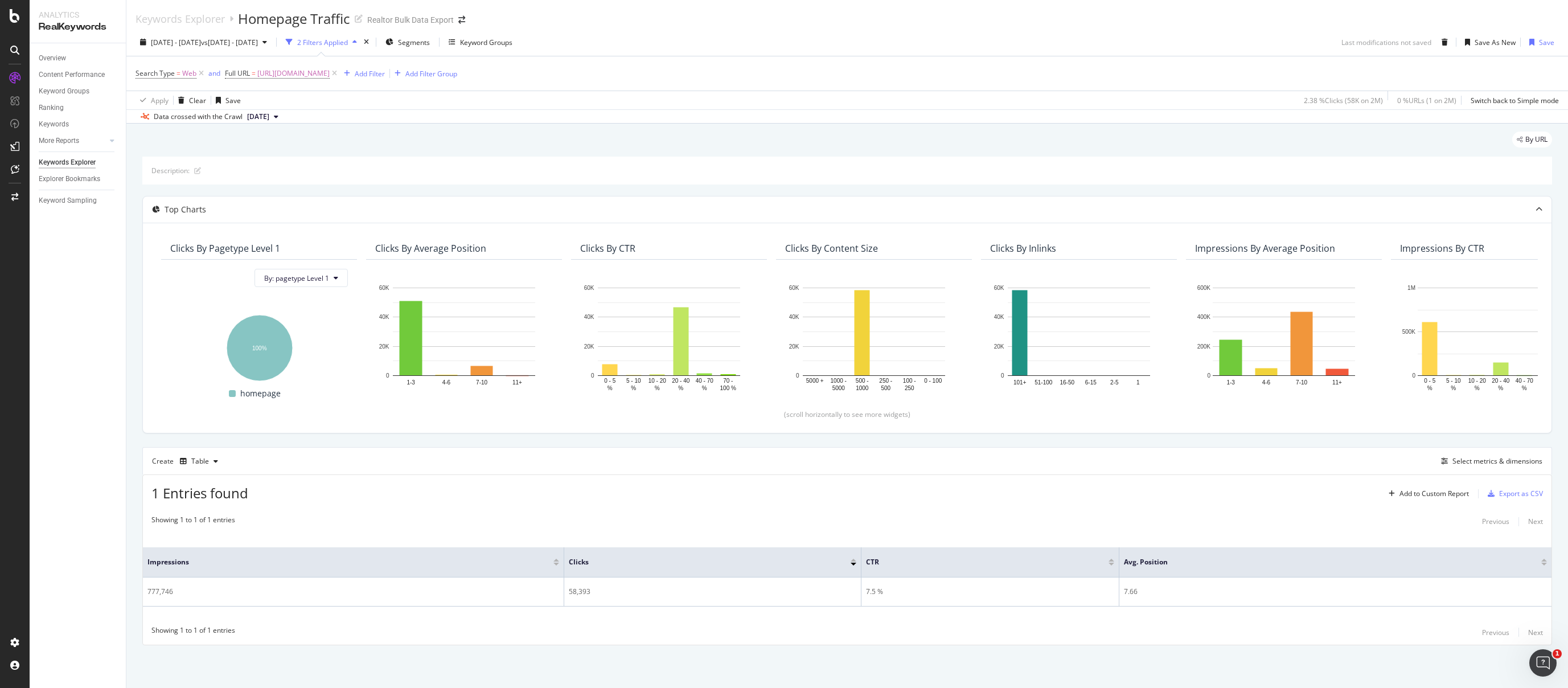
click at [1089, 50] on div "2025 Sep. 1st - Sep. 1st vs 2025 Aug. 25th - Aug. 25th 2 Filters Applied Segmen…" at bounding box center [846, 45] width 1441 height 23
click at [1076, 50] on div "2025 Sep. 1st - Sep. 1st vs 2025 Aug. 25th - Aug. 25th 2 Filters Applied Segmen…" at bounding box center [846, 45] width 1441 height 23
click at [1090, 26] on div "Keywords Explorer Homepage Traffic Realtor Bulk Data Export" at bounding box center [846, 14] width 1441 height 28
click at [1523, 461] on div "Select metrics & dimensions" at bounding box center [1497, 461] width 90 height 9
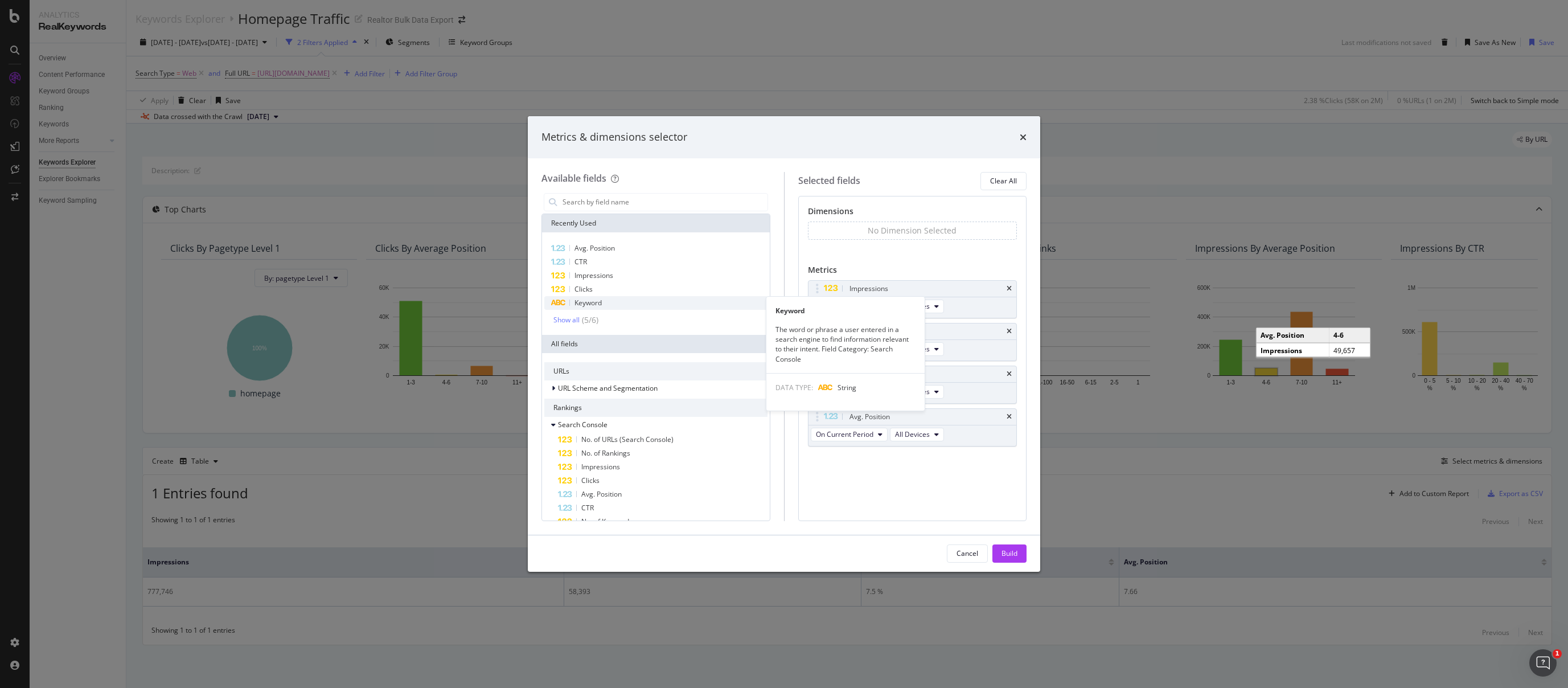
click at [594, 306] on span "Keyword" at bounding box center [588, 303] width 27 height 9
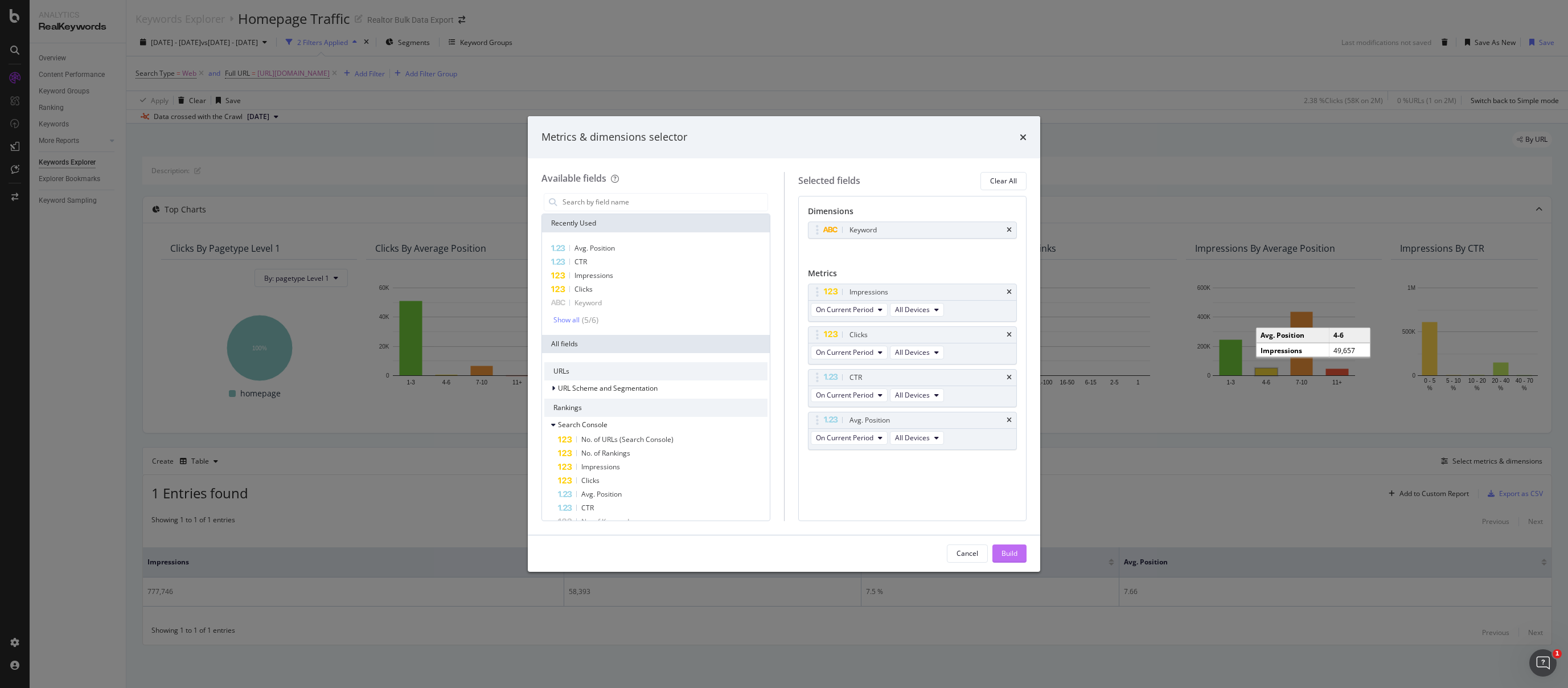
click at [1001, 556] on div "Build" at bounding box center [1009, 553] width 16 height 9
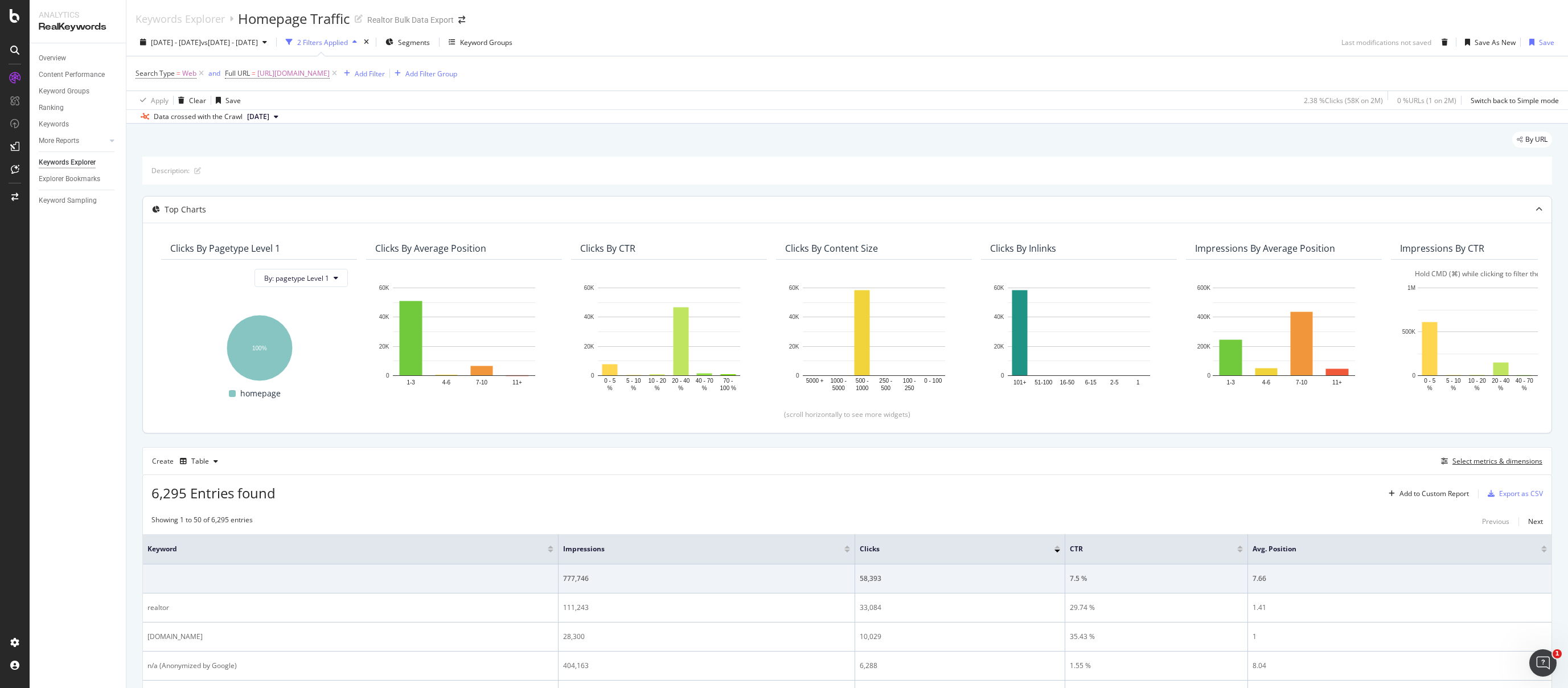
scroll to position [139, 0]
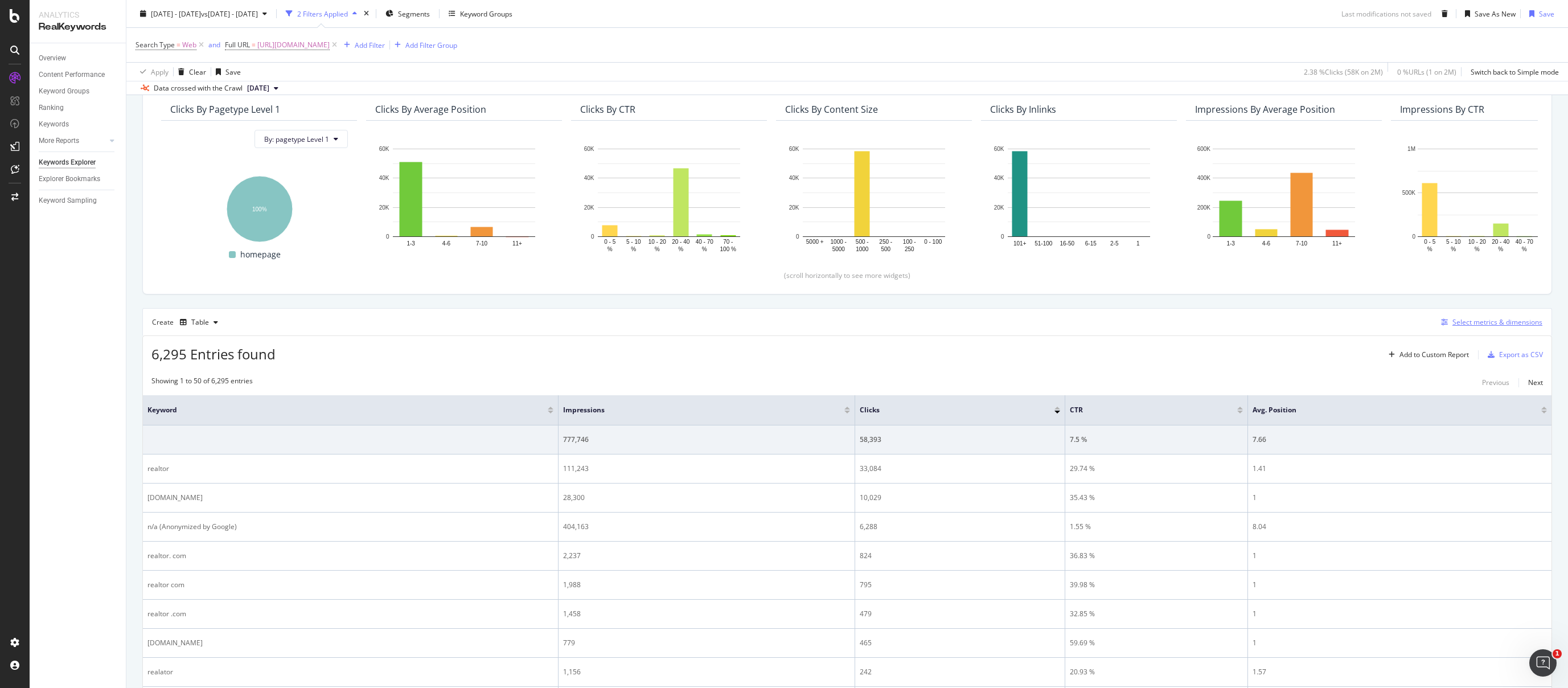
click at [1492, 321] on div "Select metrics & dimensions" at bounding box center [1497, 322] width 90 height 9
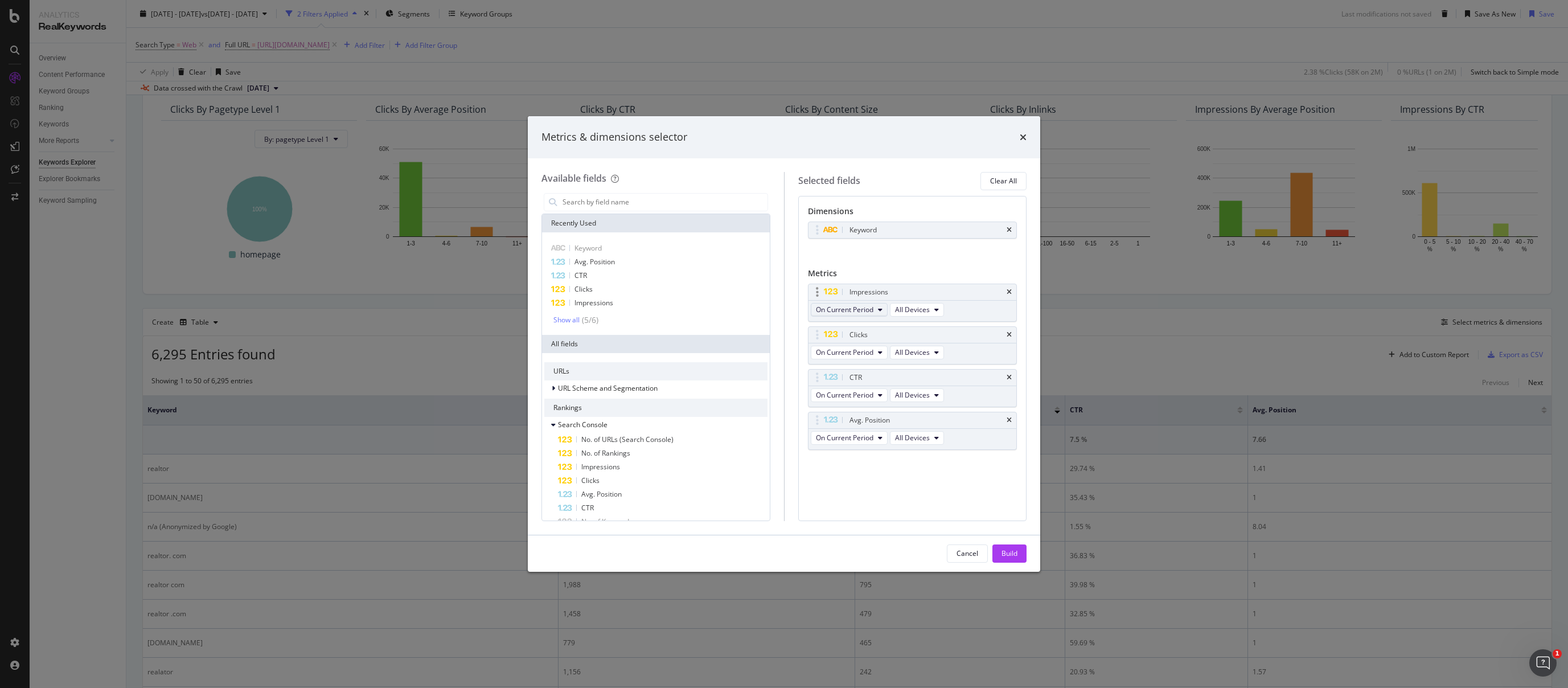
click at [867, 308] on span "On Current Period" at bounding box center [844, 309] width 58 height 9
click at [894, 386] on div "Diff. between Periods - Value" at bounding box center [875, 393] width 128 height 16
click at [1007, 548] on div "Build" at bounding box center [1009, 553] width 16 height 17
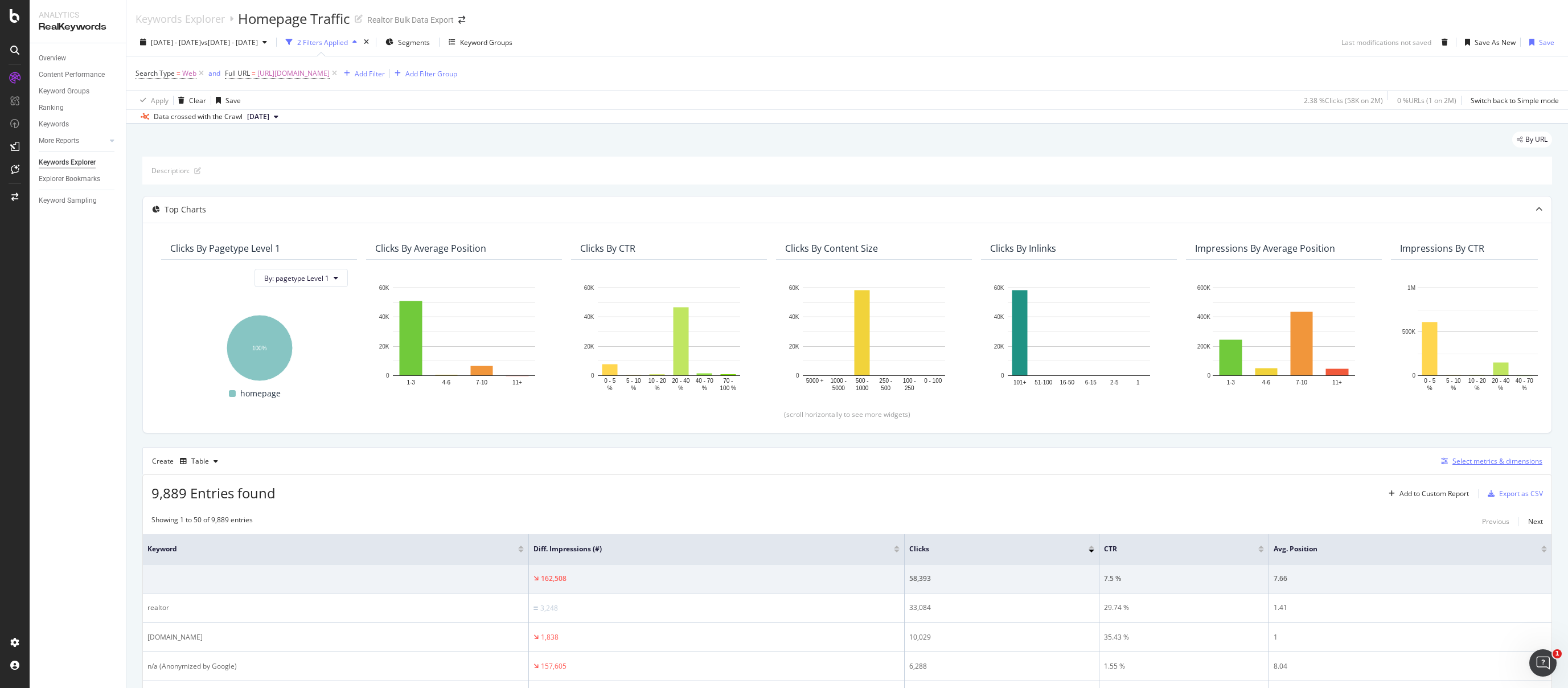
click at [1494, 463] on div "Select metrics & dimensions" at bounding box center [1497, 461] width 90 height 9
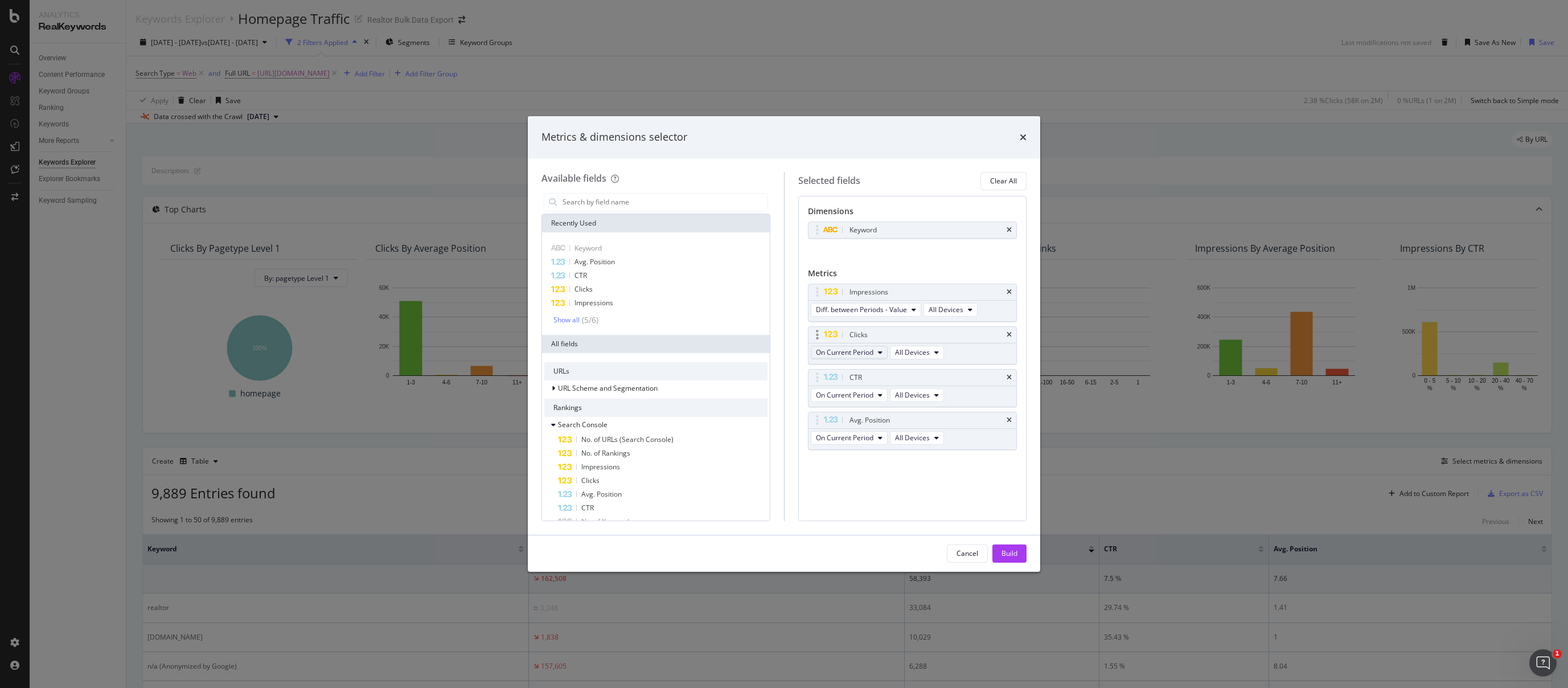
click at [861, 356] on span "On Current Period" at bounding box center [844, 352] width 58 height 9
click at [863, 435] on span "Diff. between Periods - Value" at bounding box center [876, 436] width 110 height 10
click at [1012, 552] on div "Build" at bounding box center [1009, 553] width 16 height 9
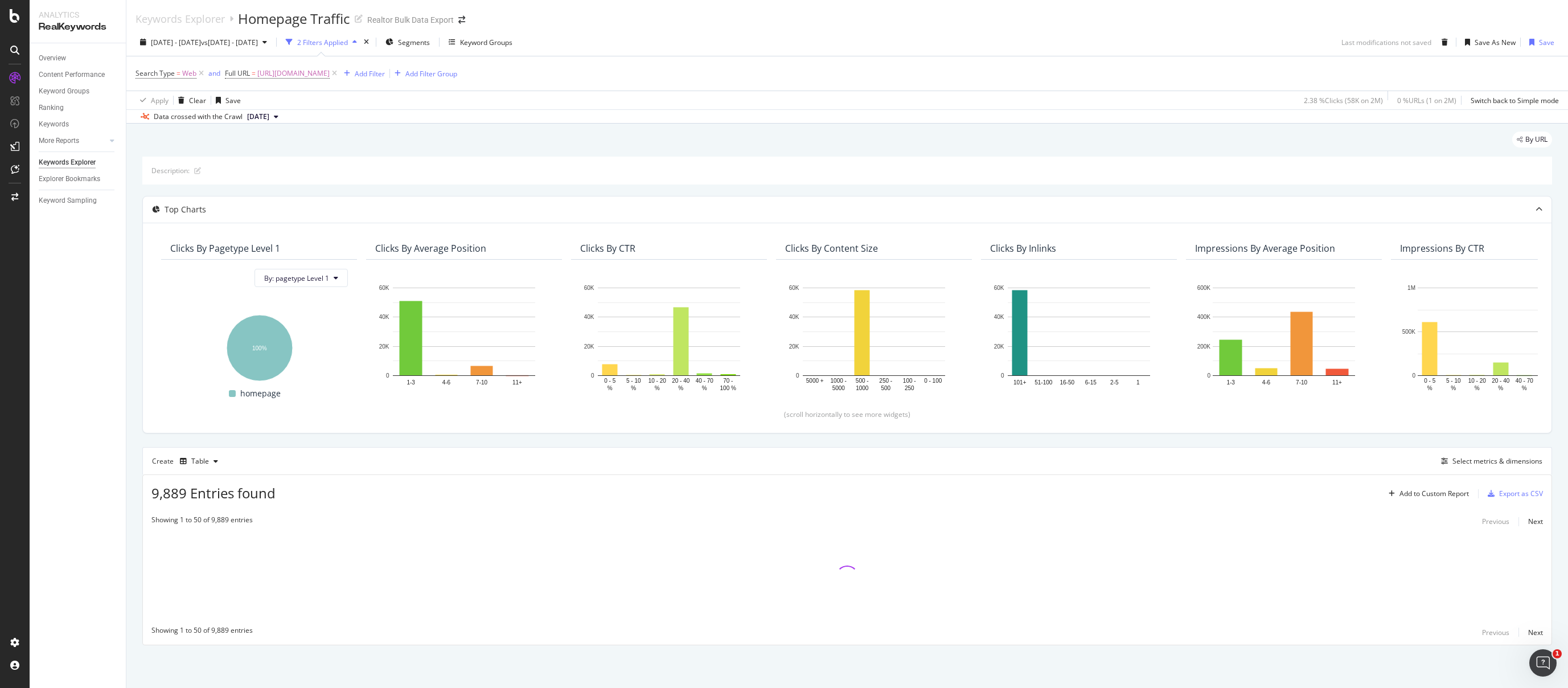
click at [1036, 40] on div "2025 Sep. 1st - Sep. 1st vs 2025 Aug. 25th - Aug. 25th 2 Filters Applied Segmen…" at bounding box center [846, 45] width 1441 height 23
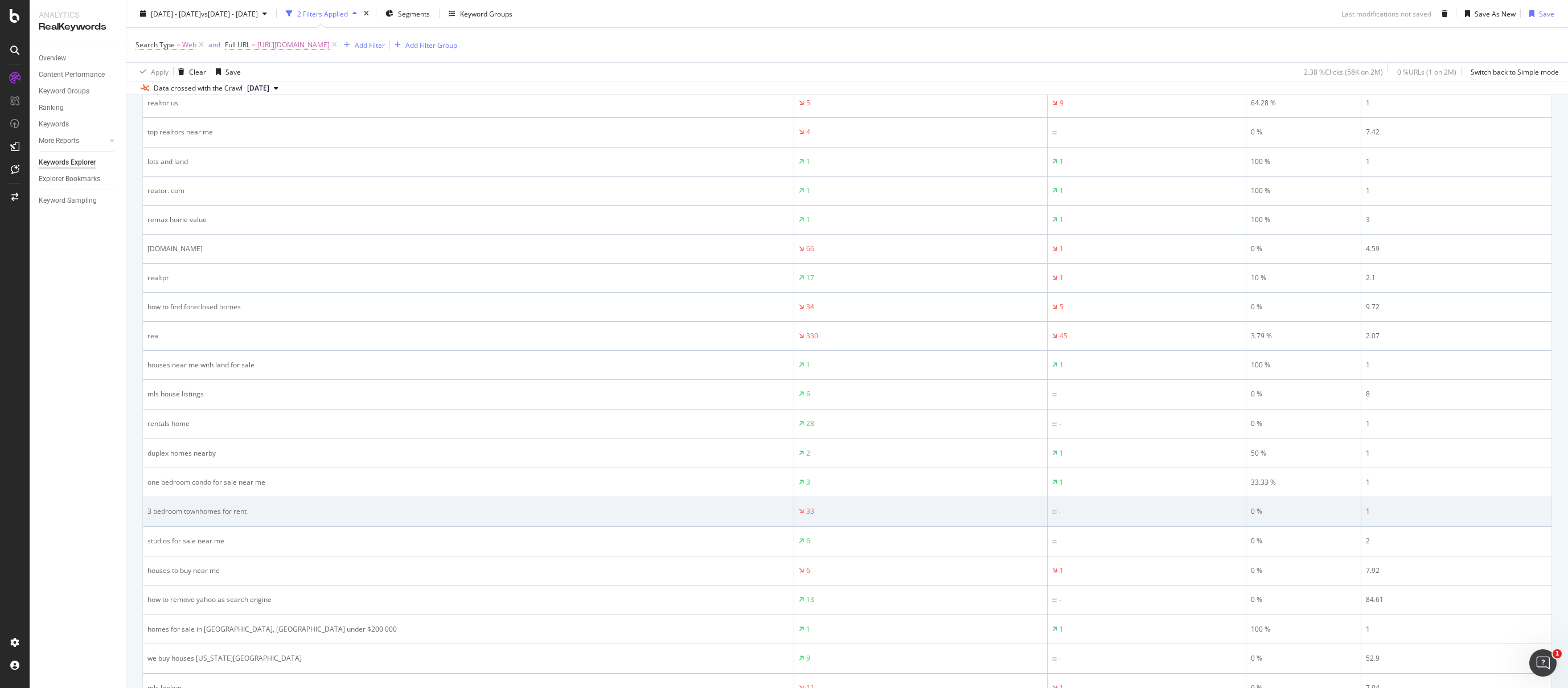
scroll to position [321, 0]
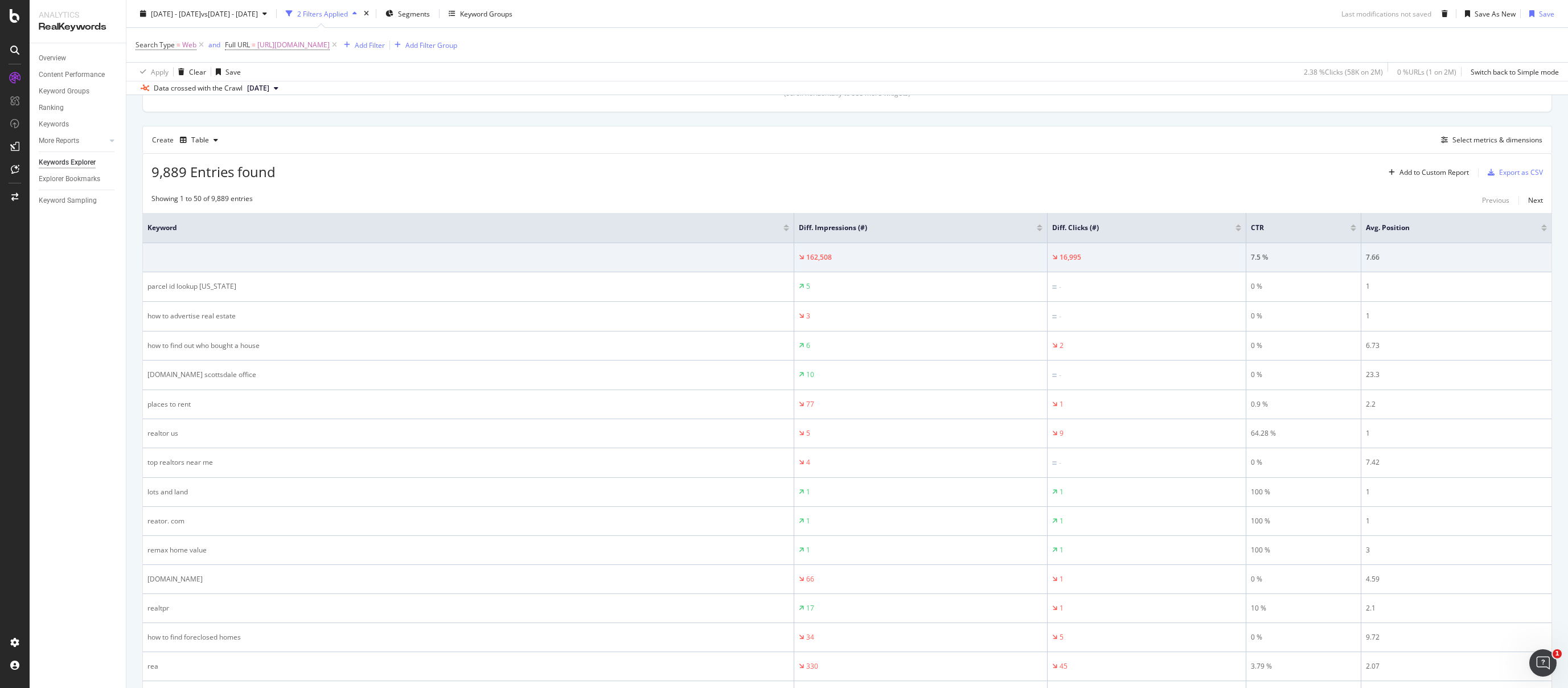
click at [1037, 225] on div at bounding box center [1040, 226] width 5 height 3
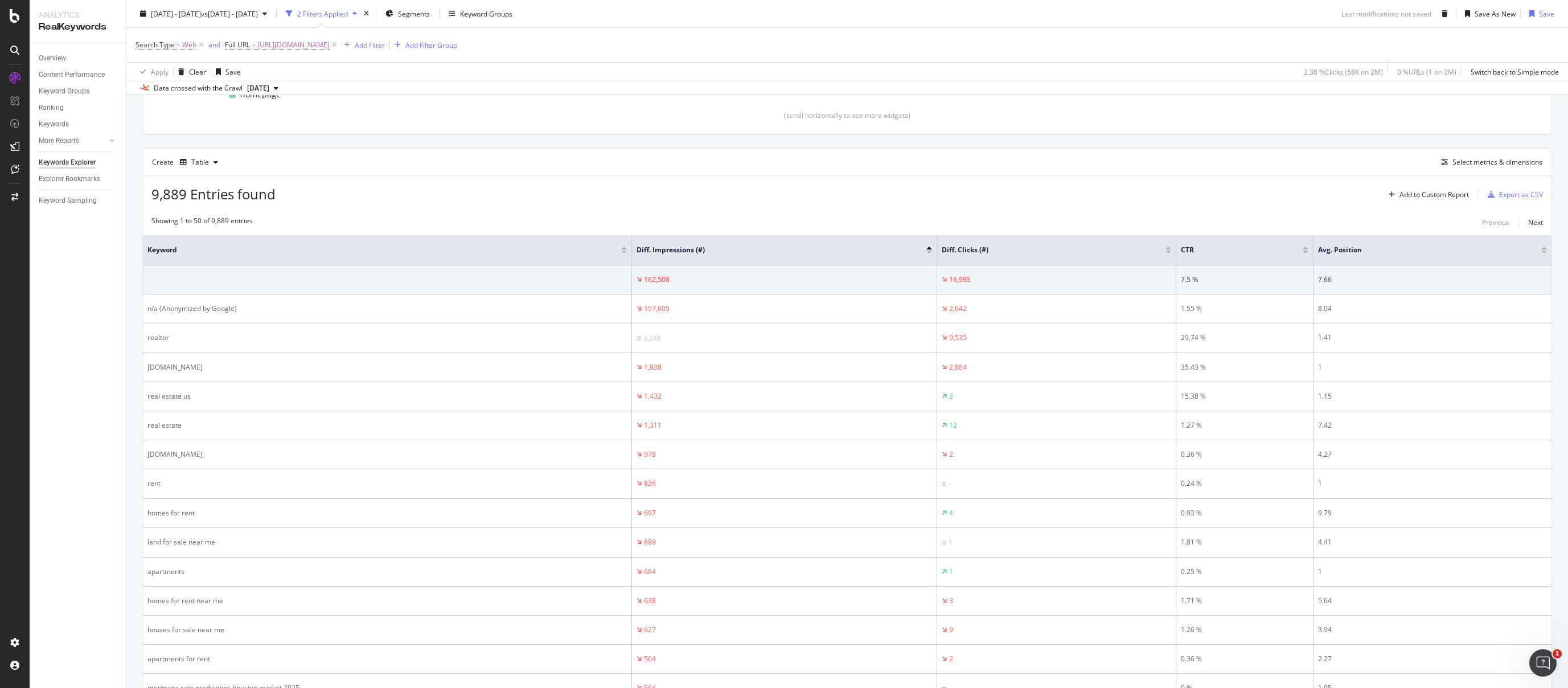
scroll to position [87, 0]
